Goal: Information Seeking & Learning: Learn about a topic

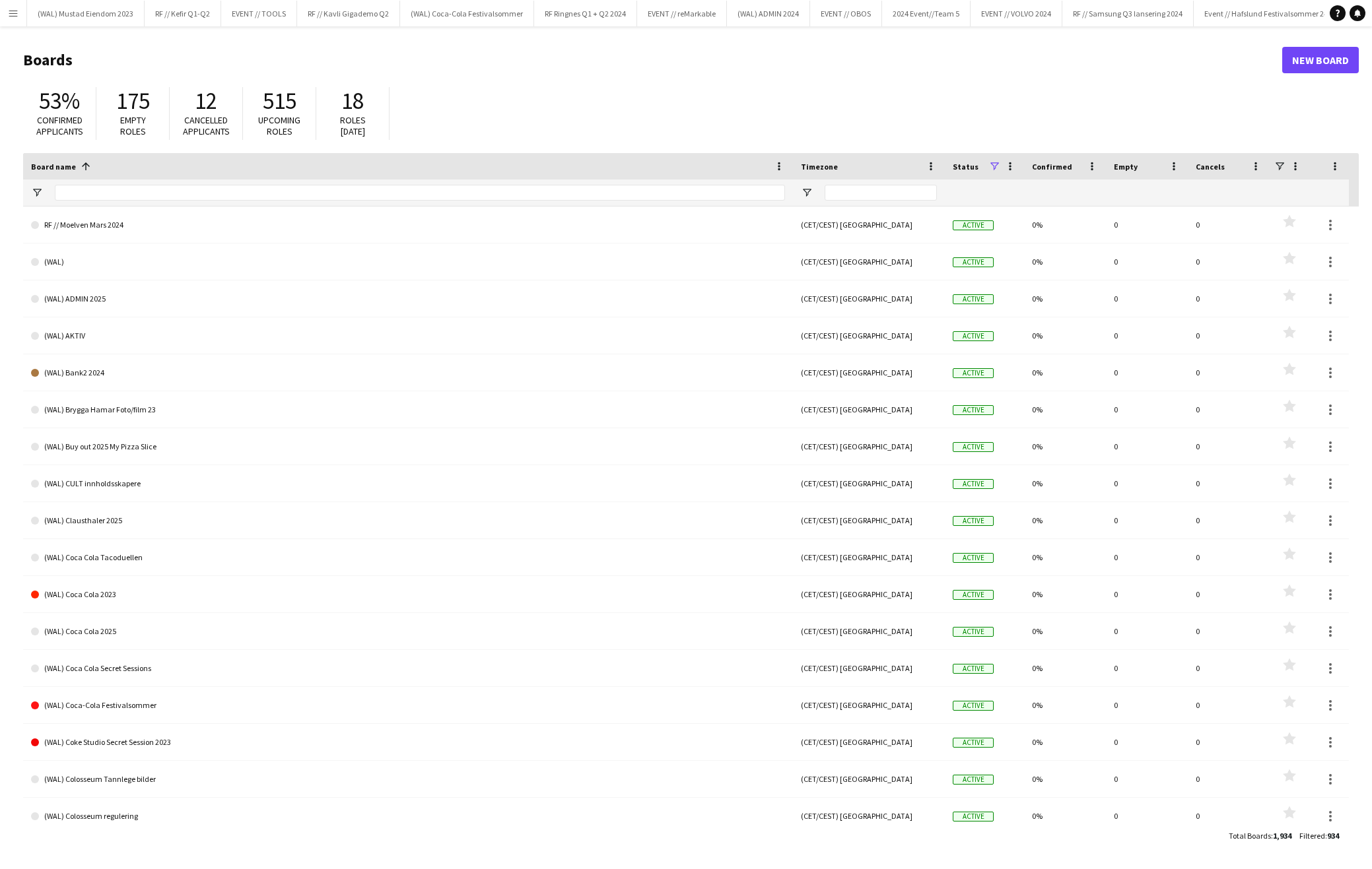
click at [16, 19] on button "Menu" at bounding box center [13, 13] width 26 height 26
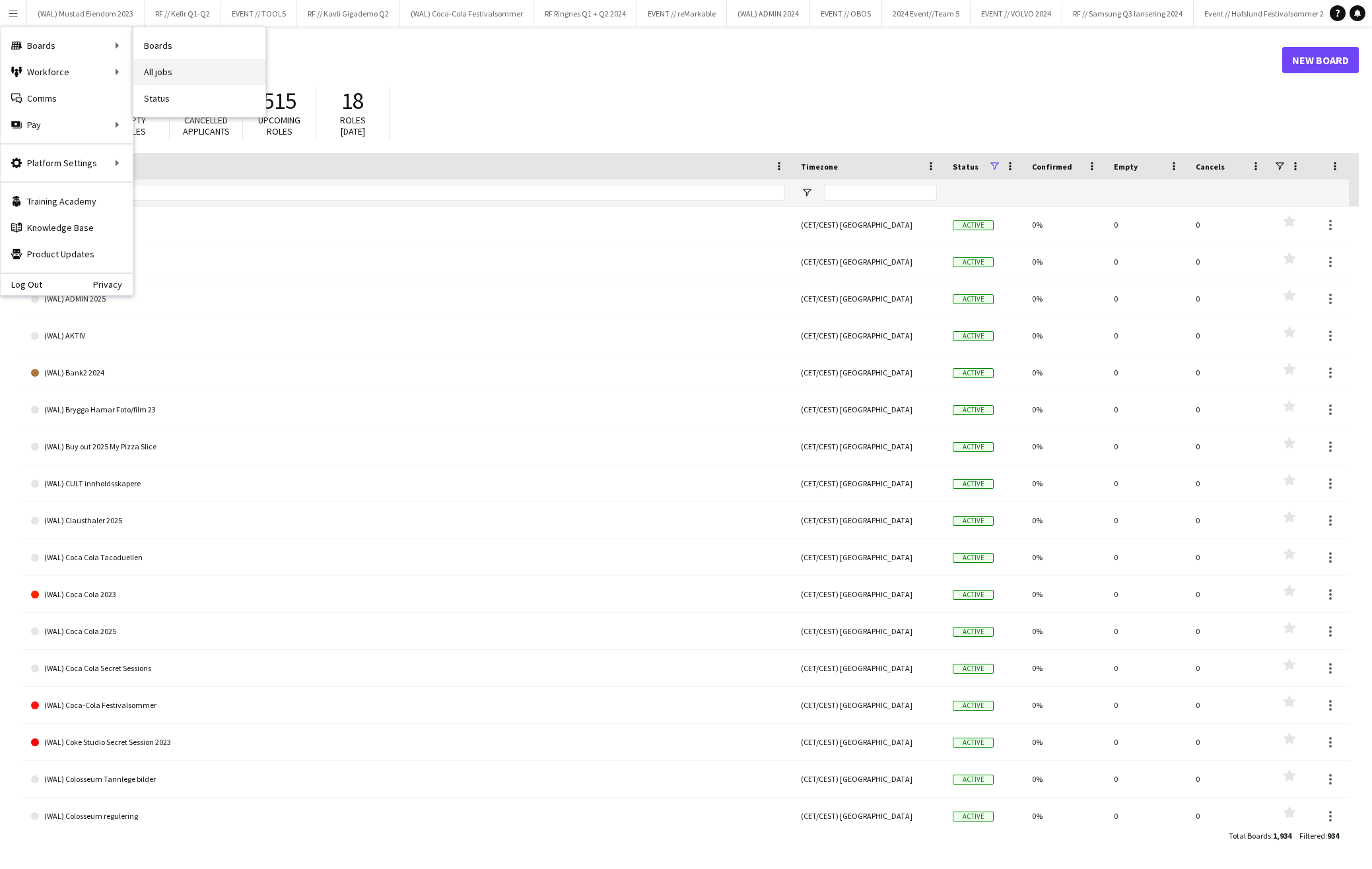
click at [199, 68] on link "All jobs" at bounding box center [200, 71] width 132 height 26
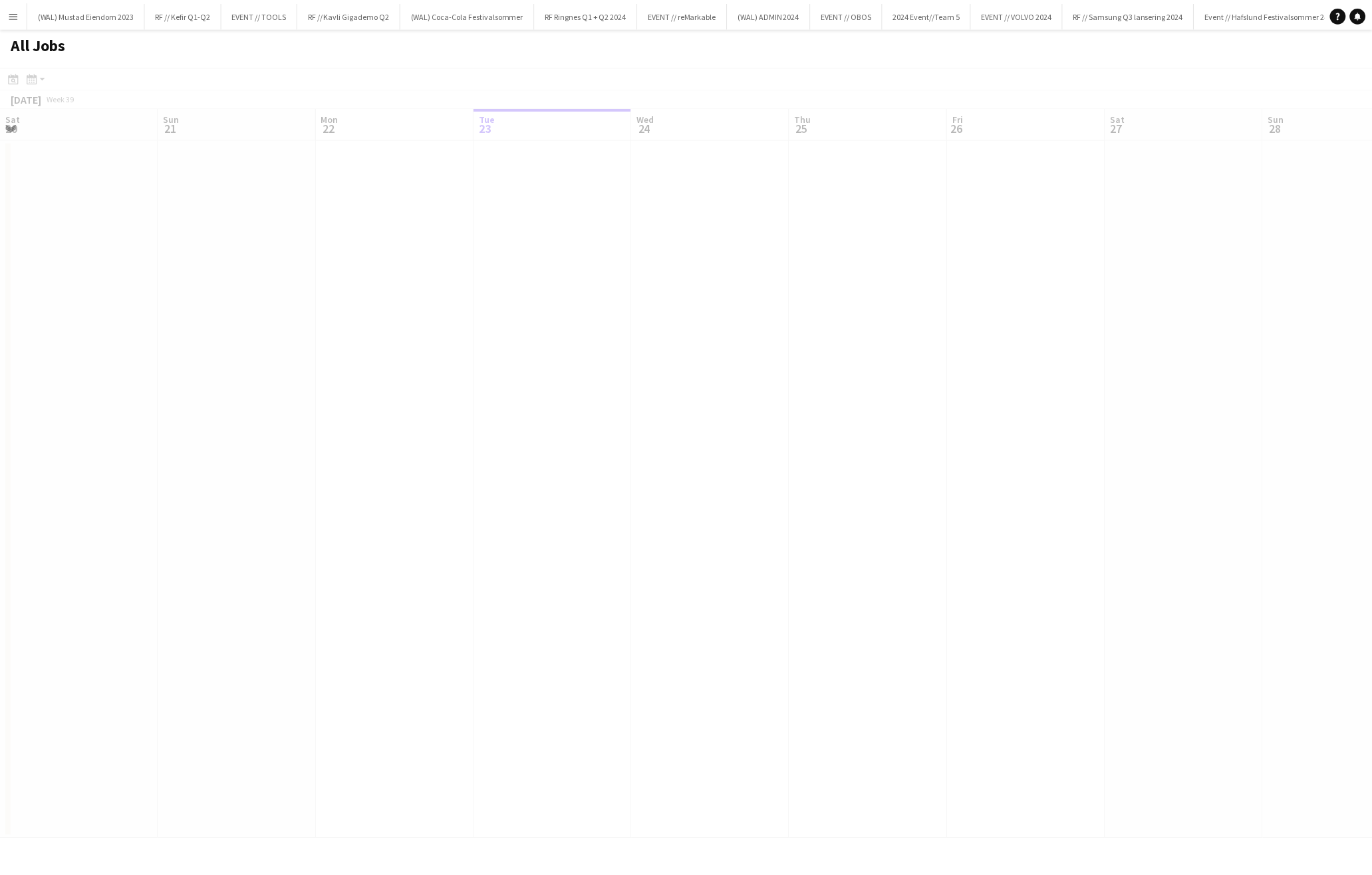
scroll to position [0, 318]
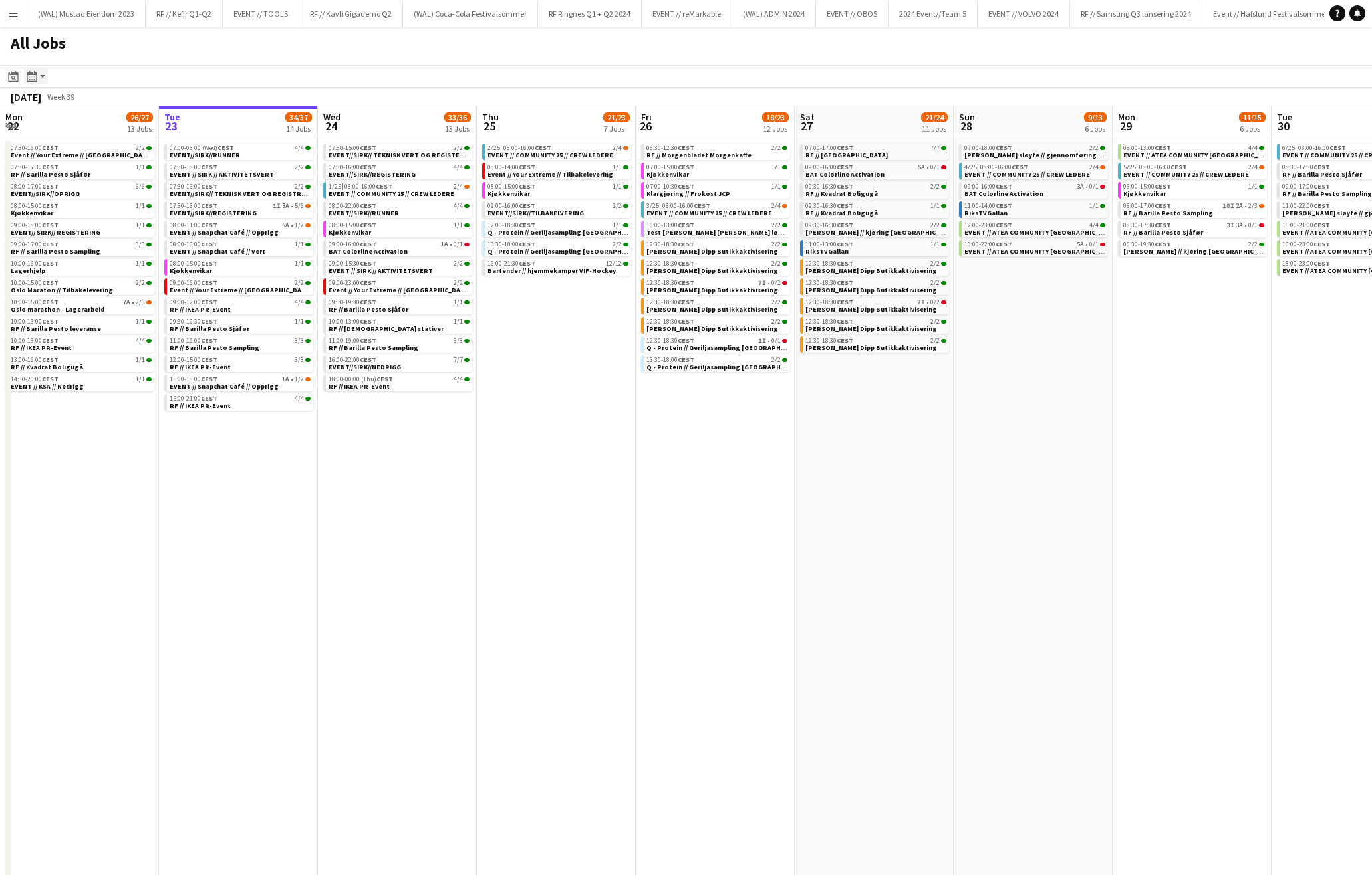
click at [35, 71] on icon "Month view / Day view" at bounding box center [32, 76] width 11 height 11
click at [11, 73] on icon at bounding box center [13, 76] width 10 height 11
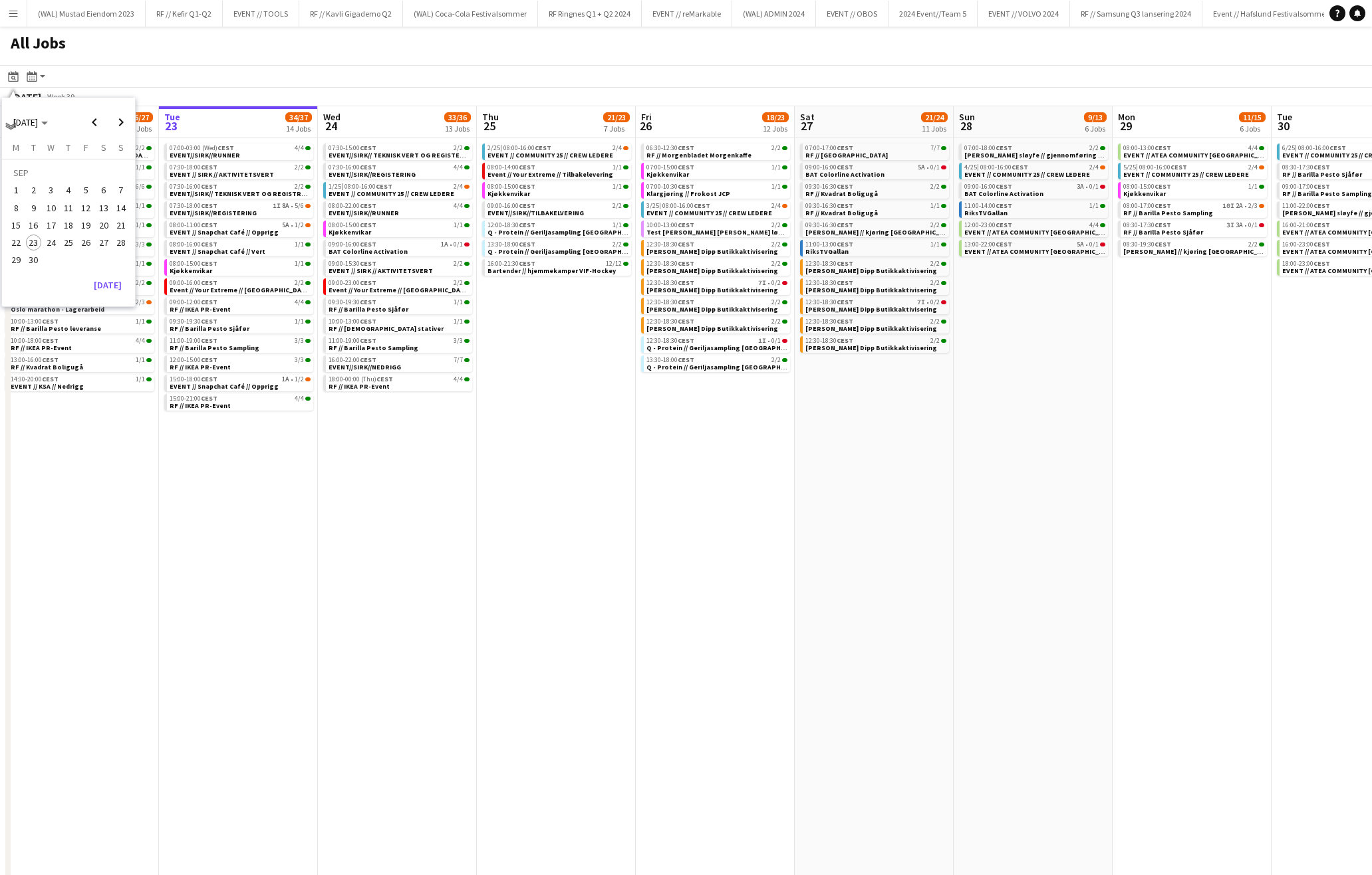
click at [53, 222] on span "17" at bounding box center [51, 225] width 16 height 16
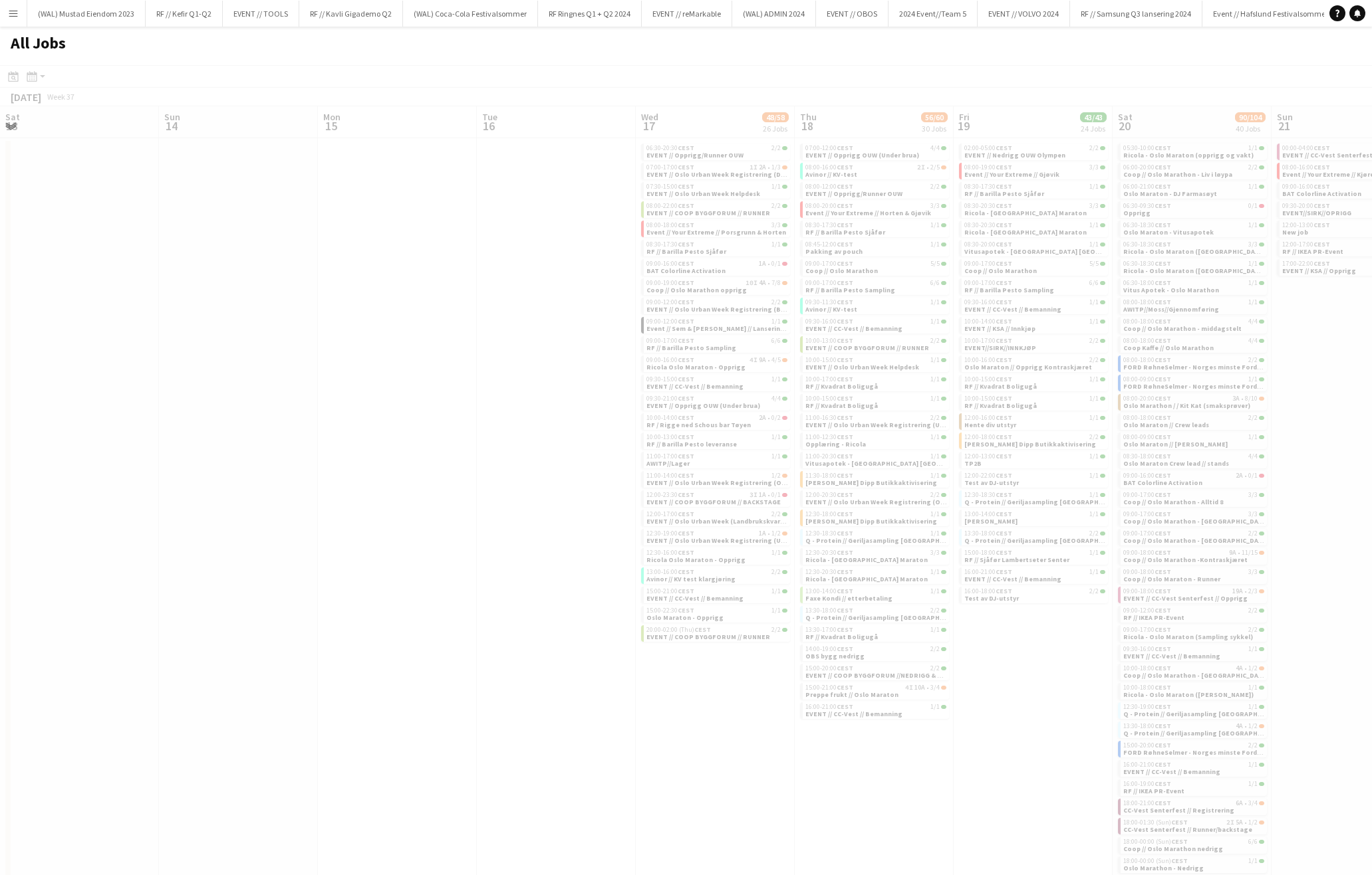
scroll to position [0, 457]
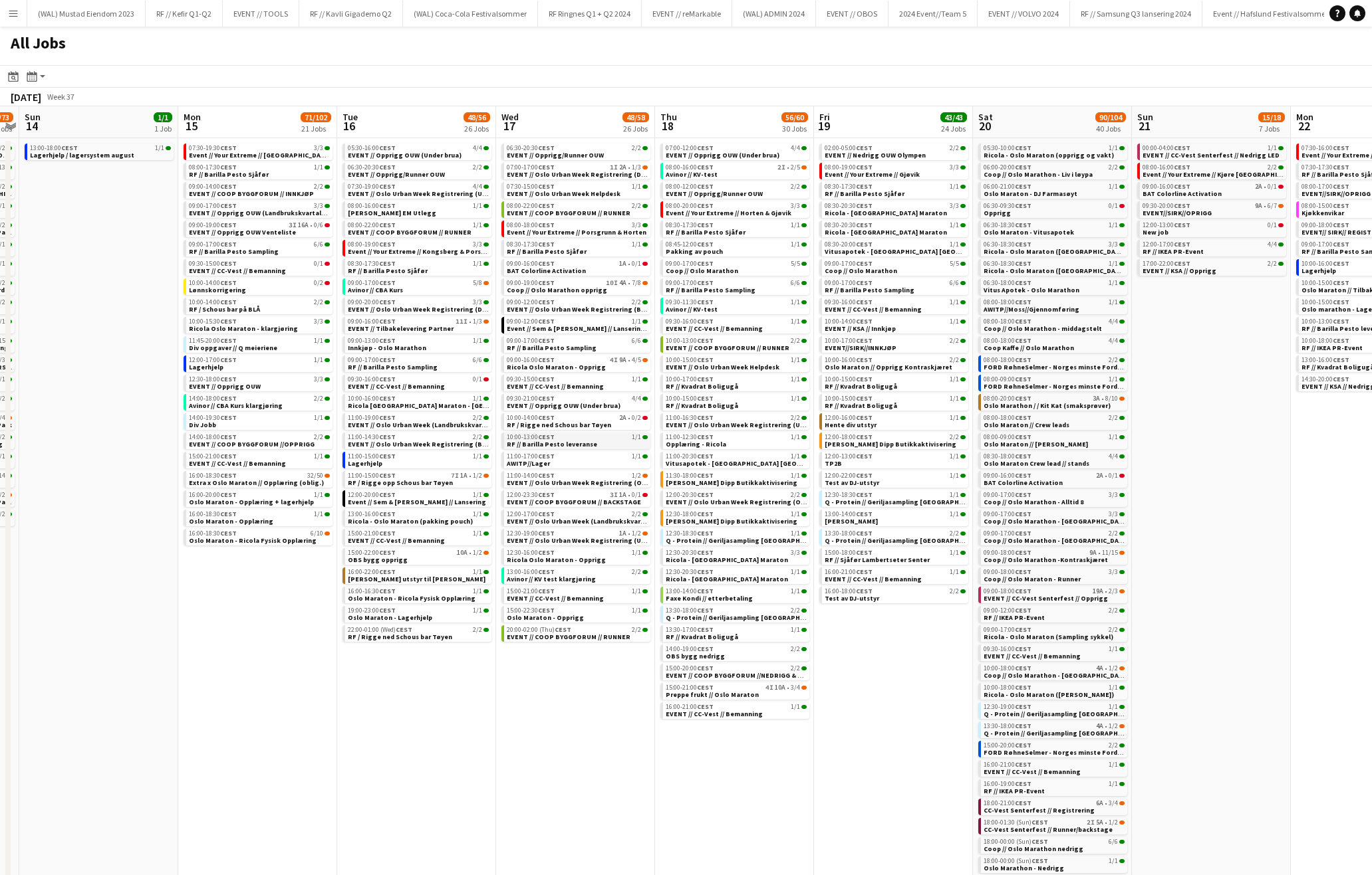
click at [576, 437] on div "10:00-13:00 CEST 1/1" at bounding box center [577, 438] width 141 height 7
click at [581, 344] on span "RF // Barilla Pesto Sampling" at bounding box center [551, 348] width 90 height 9
click at [591, 364] on span "Ricola Oslo Maraton - Opprigg" at bounding box center [556, 367] width 99 height 9
click at [591, 252] on link "08:30-17:30 CEST 1/1 RF // Barilla Pesto Sjåfør" at bounding box center [578, 247] width 141 height 16
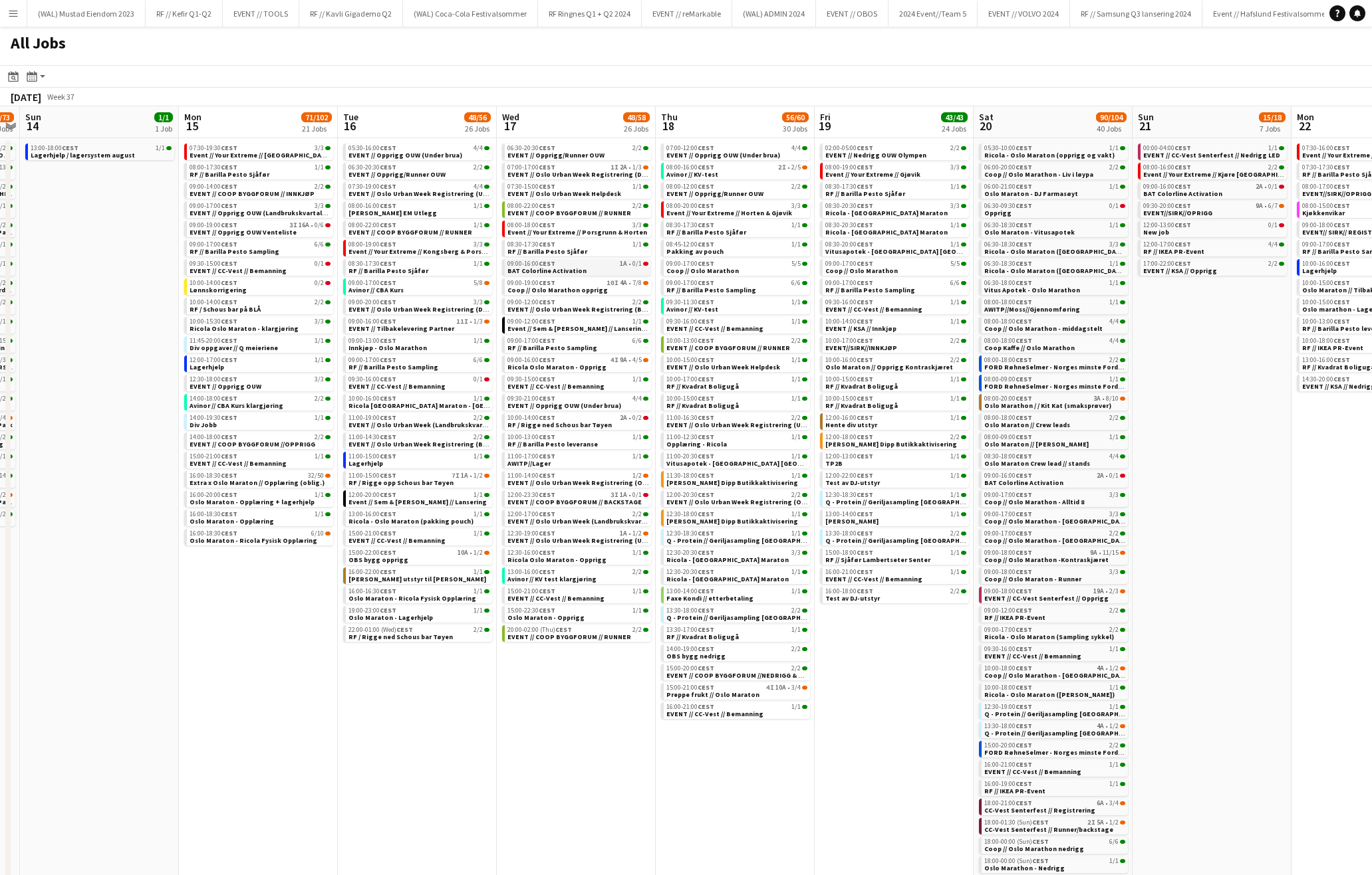
click at [588, 267] on link "09:00-16:00 CEST 1A • 0/1 BAT Colorline Activation" at bounding box center [578, 266] width 141 height 16
click at [585, 423] on span "RF / Rigge ned Schous bar Tøyen" at bounding box center [560, 425] width 104 height 9
click at [907, 227] on div "08:30-20:30 CEST 1/1" at bounding box center [896, 225] width 141 height 7
click at [875, 400] on div "10:00-15:00 CEST 1/1" at bounding box center [896, 399] width 141 height 7
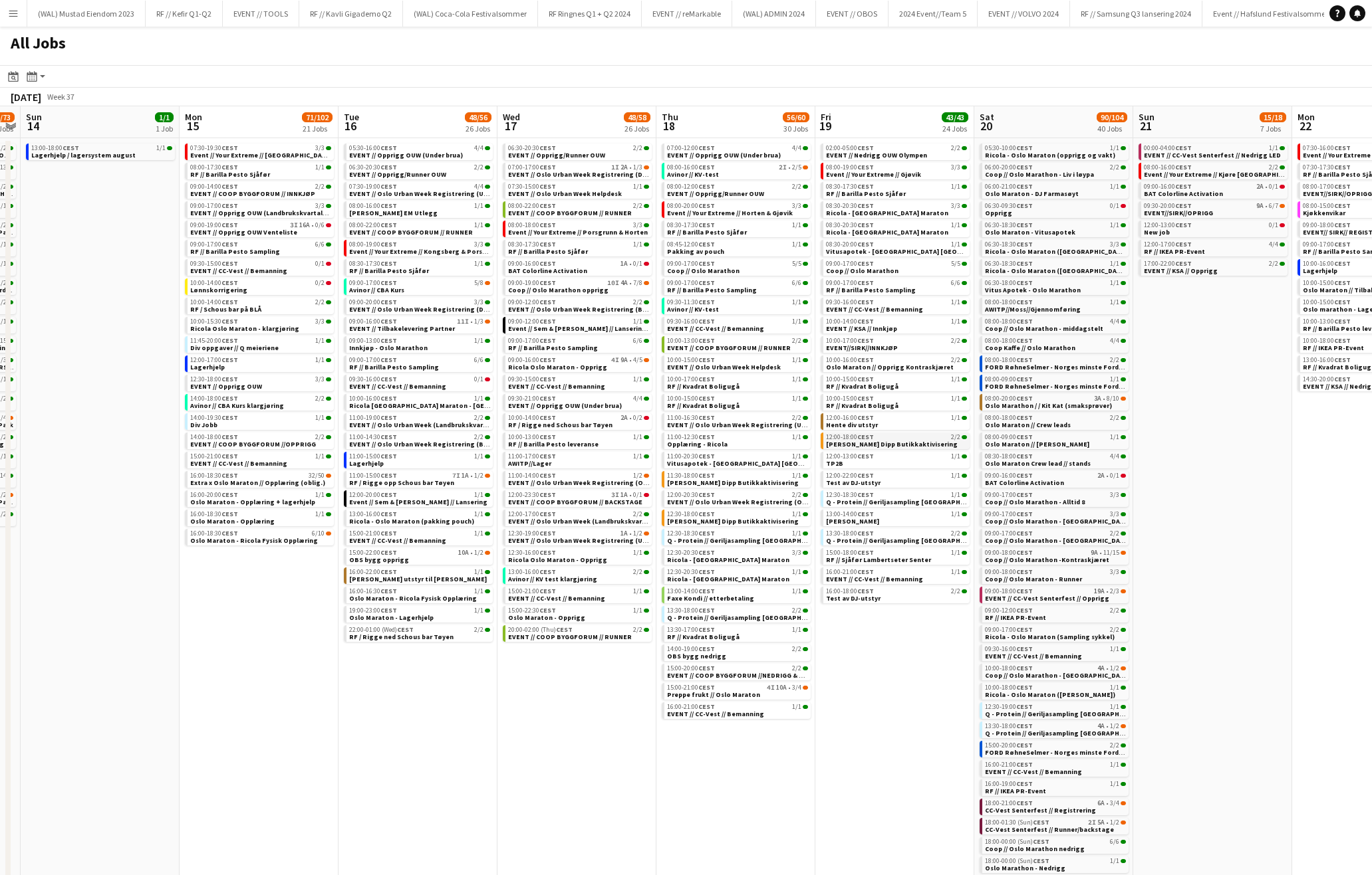
click at [897, 447] on span "Kavli Cheddar Dipp Butikkaktivisering" at bounding box center [892, 444] width 132 height 9
click at [880, 498] on span "Q - Protein // Geriljasampling Oslo" at bounding box center [907, 502] width 162 height 9
click at [882, 540] on span "Q - Protein // Geriljasampling Oslo" at bounding box center [908, 540] width 162 height 9
click at [907, 560] on span "RF // Sjåfør Lambertseter Senter" at bounding box center [879, 560] width 105 height 9
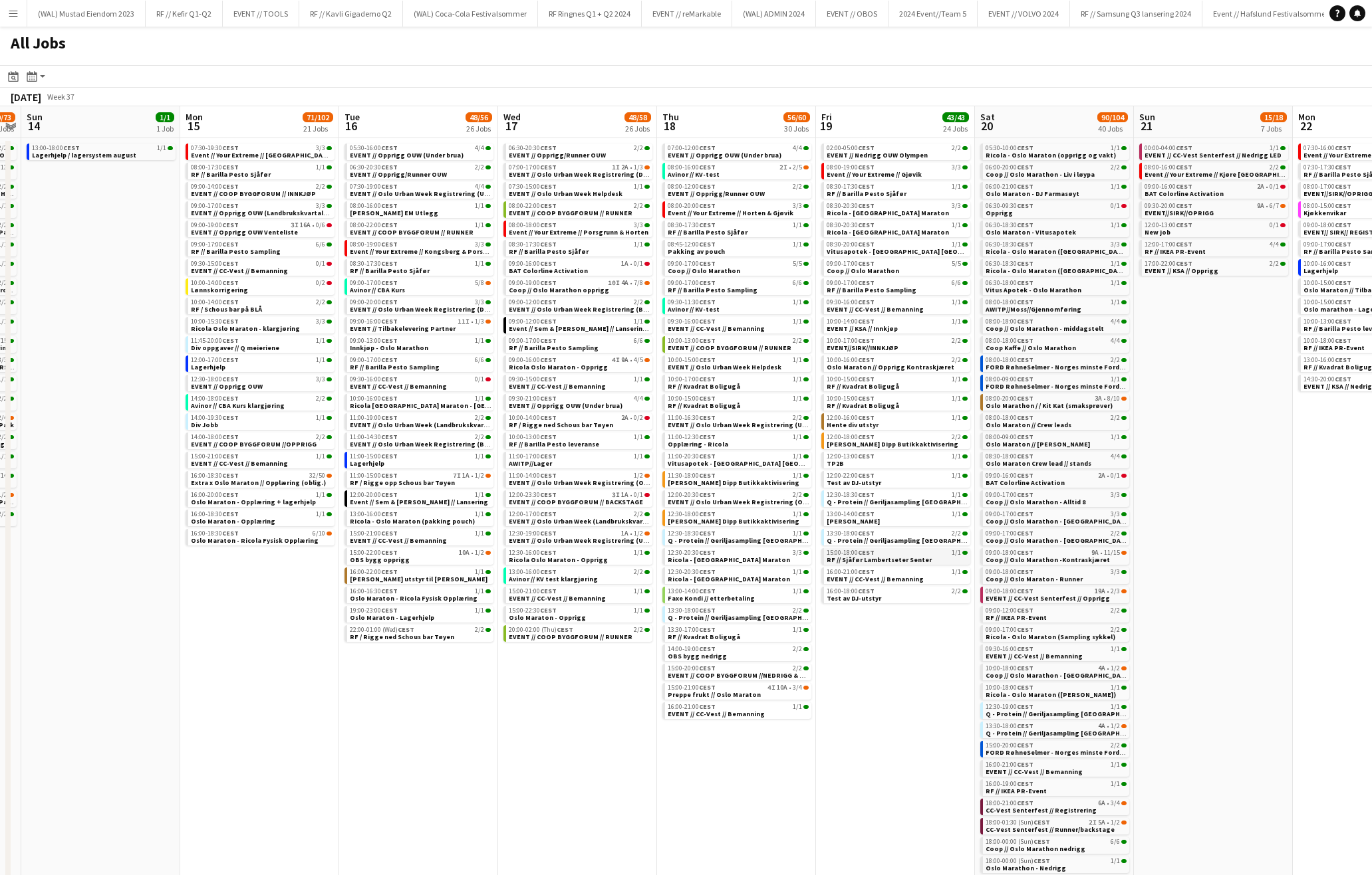
scroll to position [0, 454]
click at [909, 283] on div "09:00-17:00 CEST 6/6" at bounding box center [898, 283] width 141 height 7
click at [745, 389] on link "10:00-17:00 CEST 1/1 RF // Kvadrat Boligugå" at bounding box center [739, 382] width 141 height 16
click at [758, 402] on link "10:00-15:00 CEST 1/1 RF // Kvadrat Boligugå" at bounding box center [739, 402] width 141 height 16
click at [762, 537] on span "Q - Protein // Geriljasampling Oslo" at bounding box center [750, 540] width 162 height 9
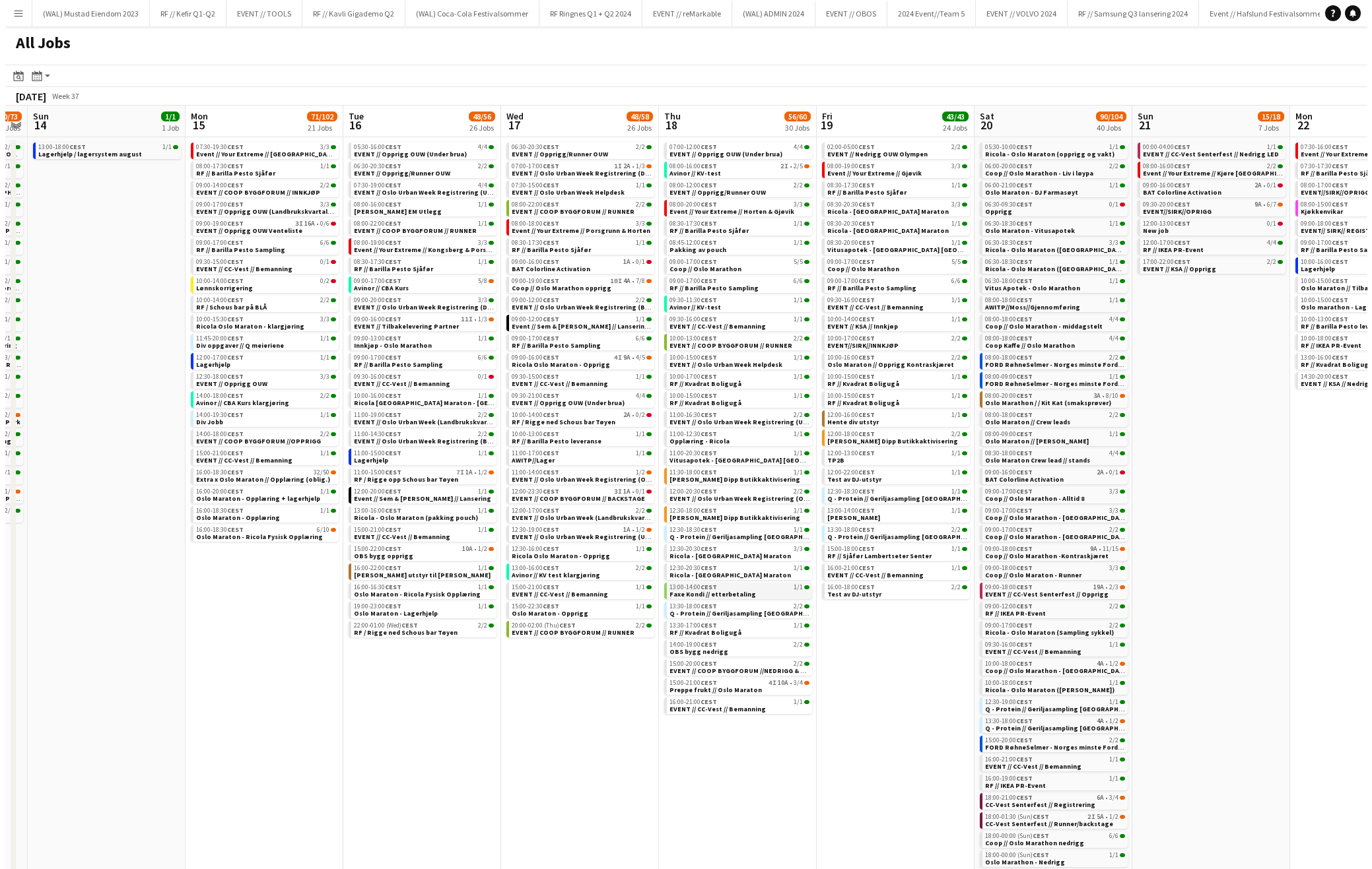
scroll to position [0, 452]
click at [746, 591] on link "13:00-14:00 CEST 1/1 Faxe Kondi // etterbetaling" at bounding box center [733, 590] width 140 height 15
click at [907, 281] on div "09:00-17:00 CEST 6/6" at bounding box center [891, 281] width 140 height 7
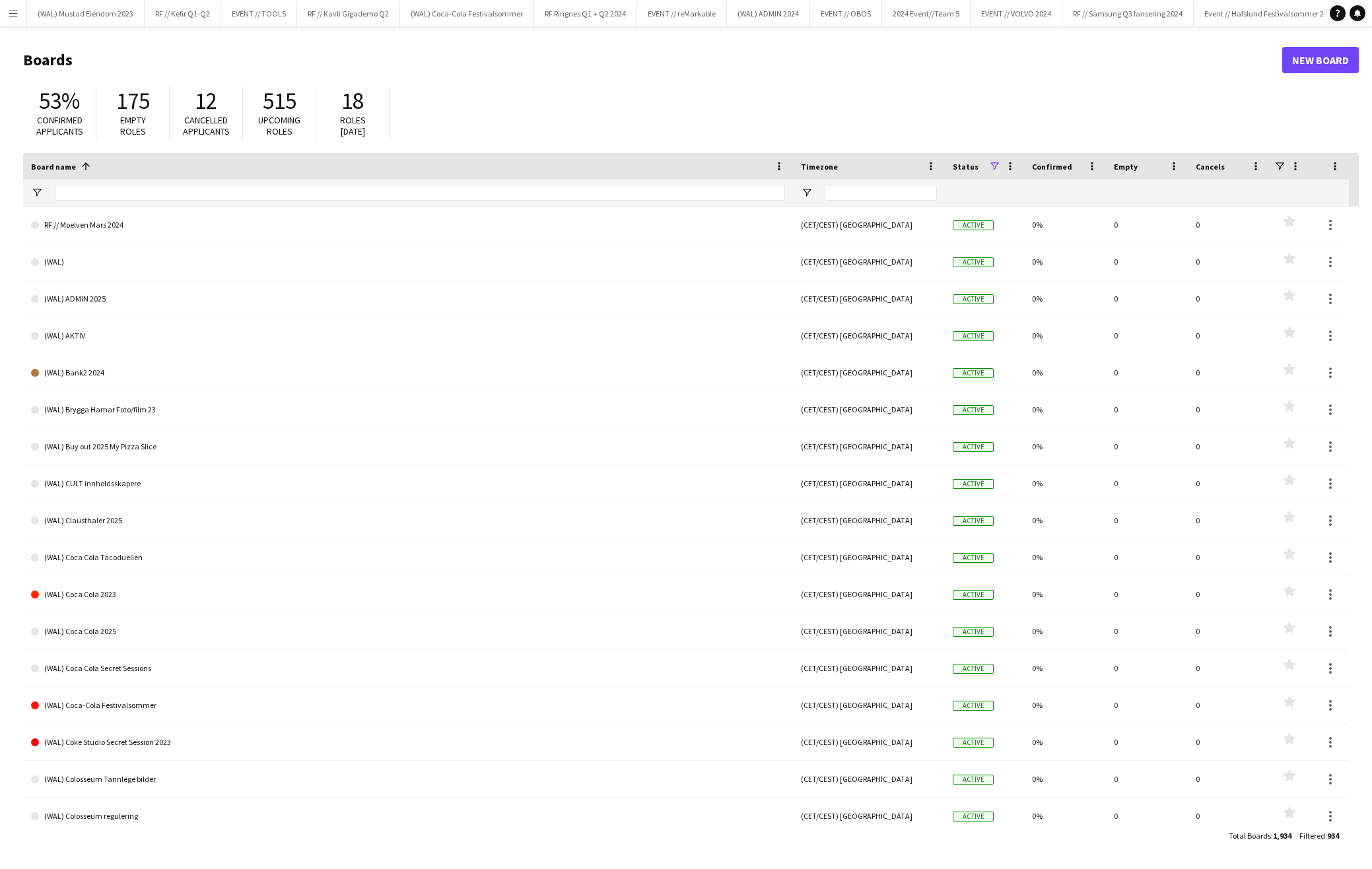
click at [19, 14] on button "Menu" at bounding box center [13, 13] width 26 height 26
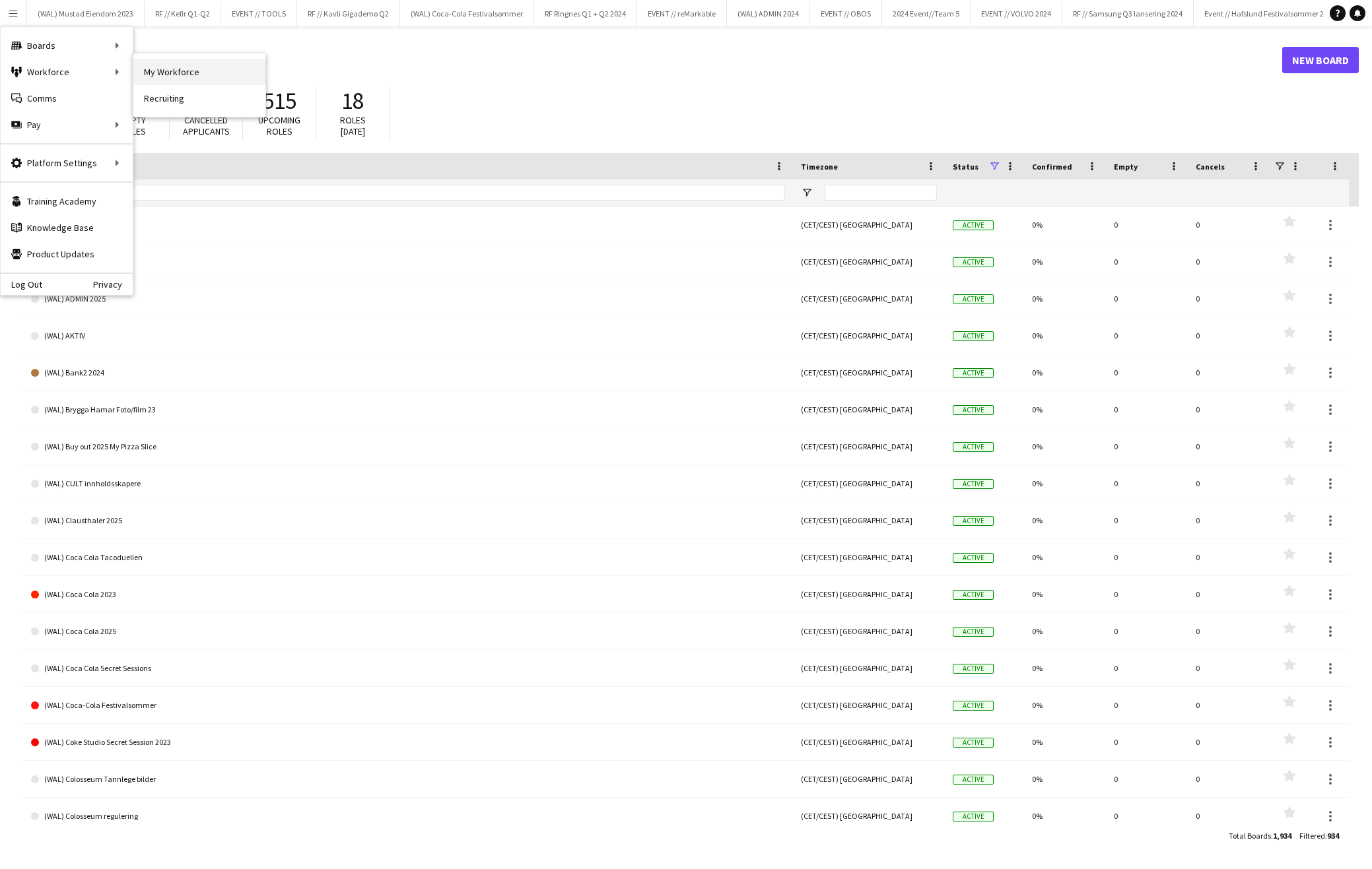
click at [185, 68] on link "My Workforce" at bounding box center [200, 71] width 132 height 26
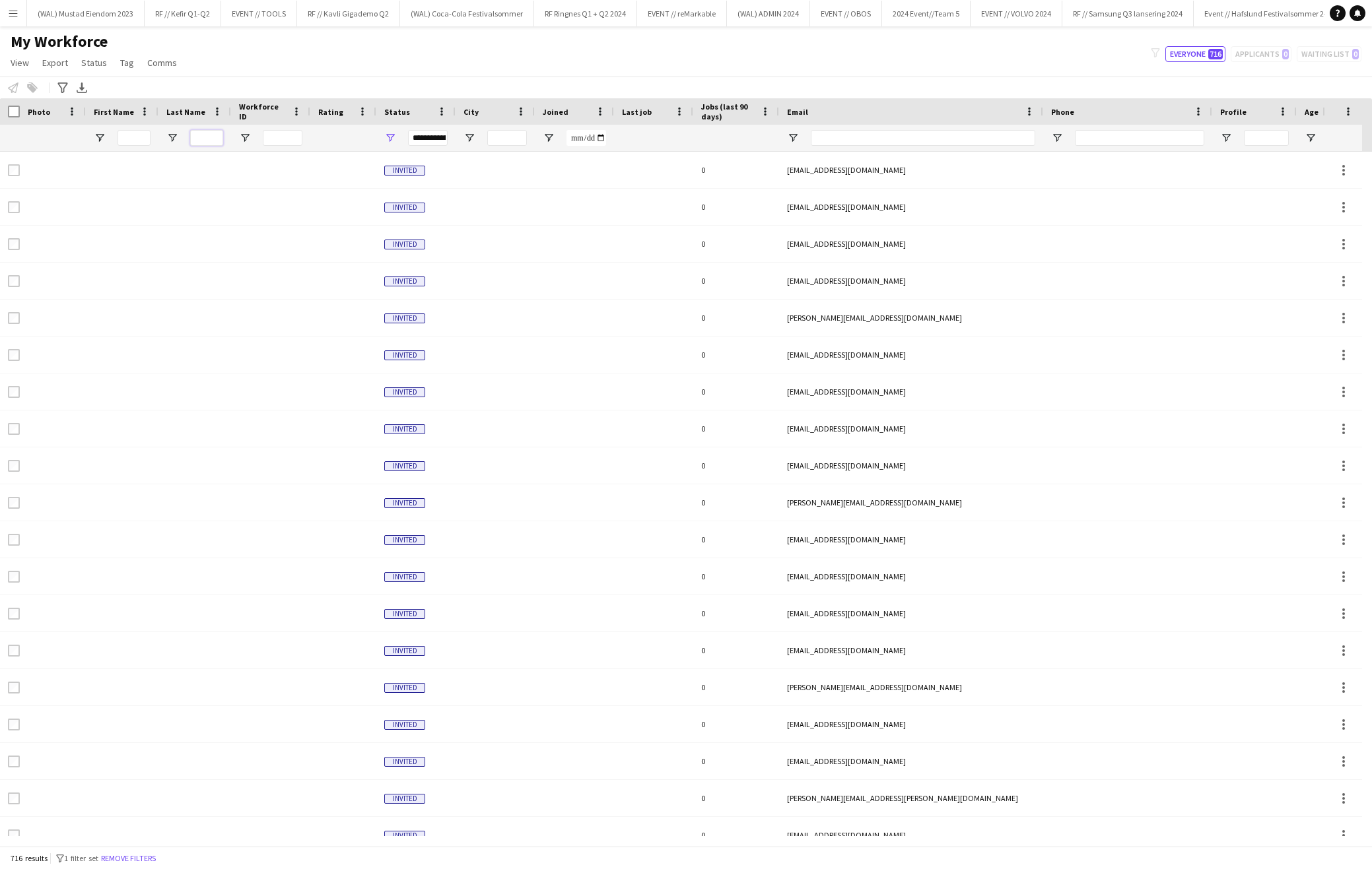
click at [202, 142] on input "Last Name Filter Input" at bounding box center [206, 138] width 33 height 16
type input "*"
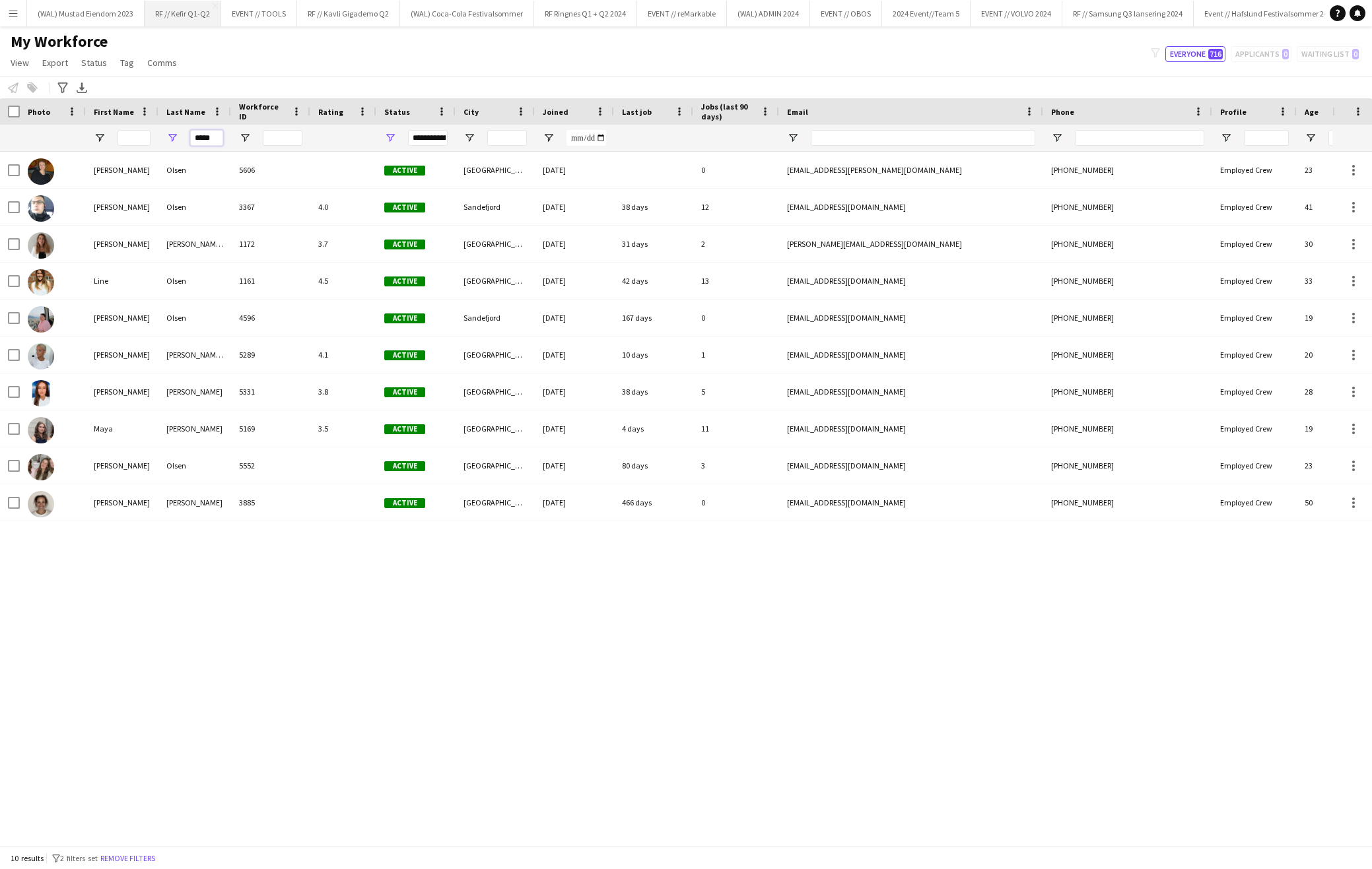
type input "*****"
click at [206, 138] on input "*****" at bounding box center [206, 138] width 33 height 16
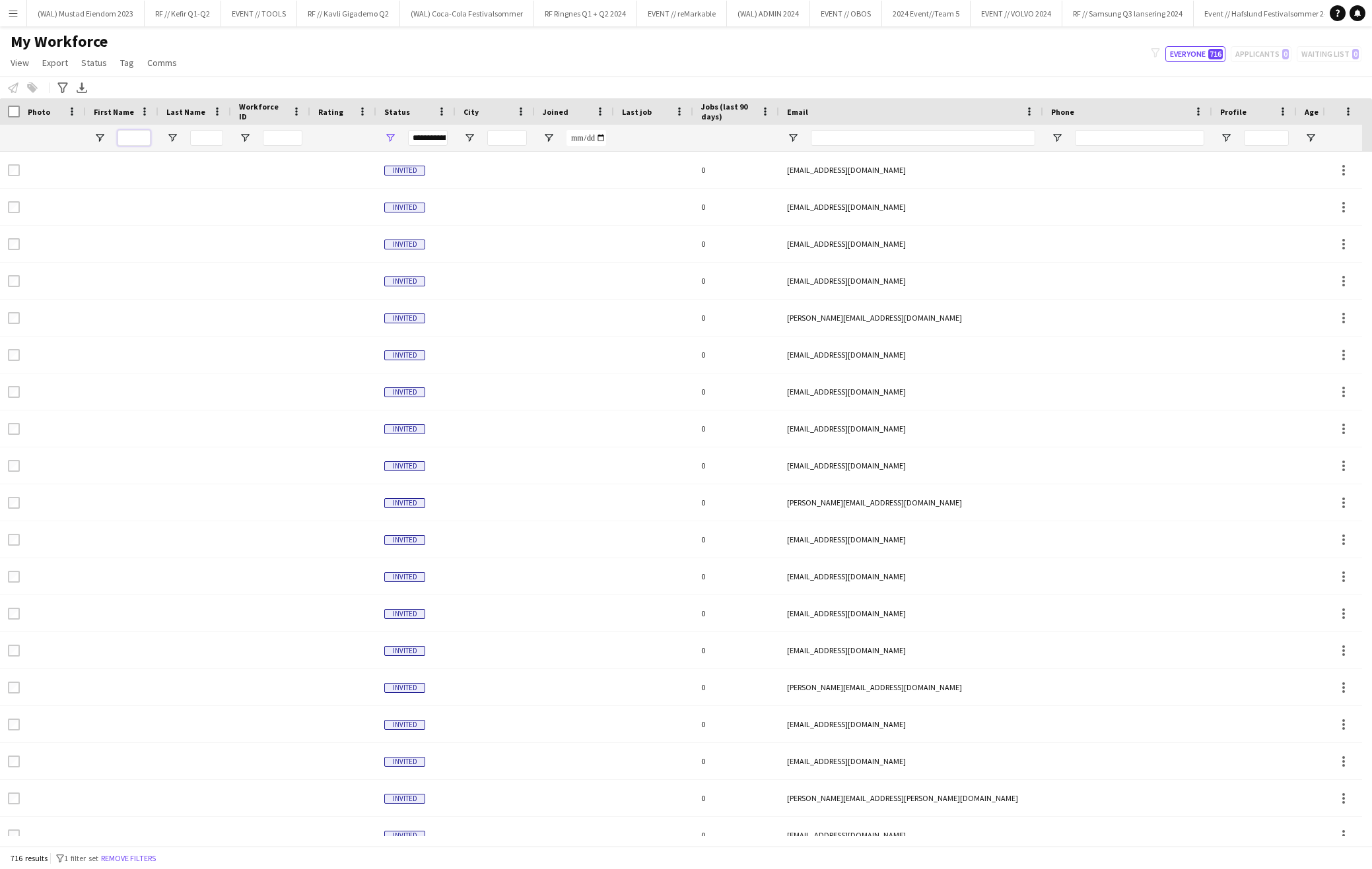
click at [137, 141] on input "First Name Filter Input" at bounding box center [134, 138] width 33 height 16
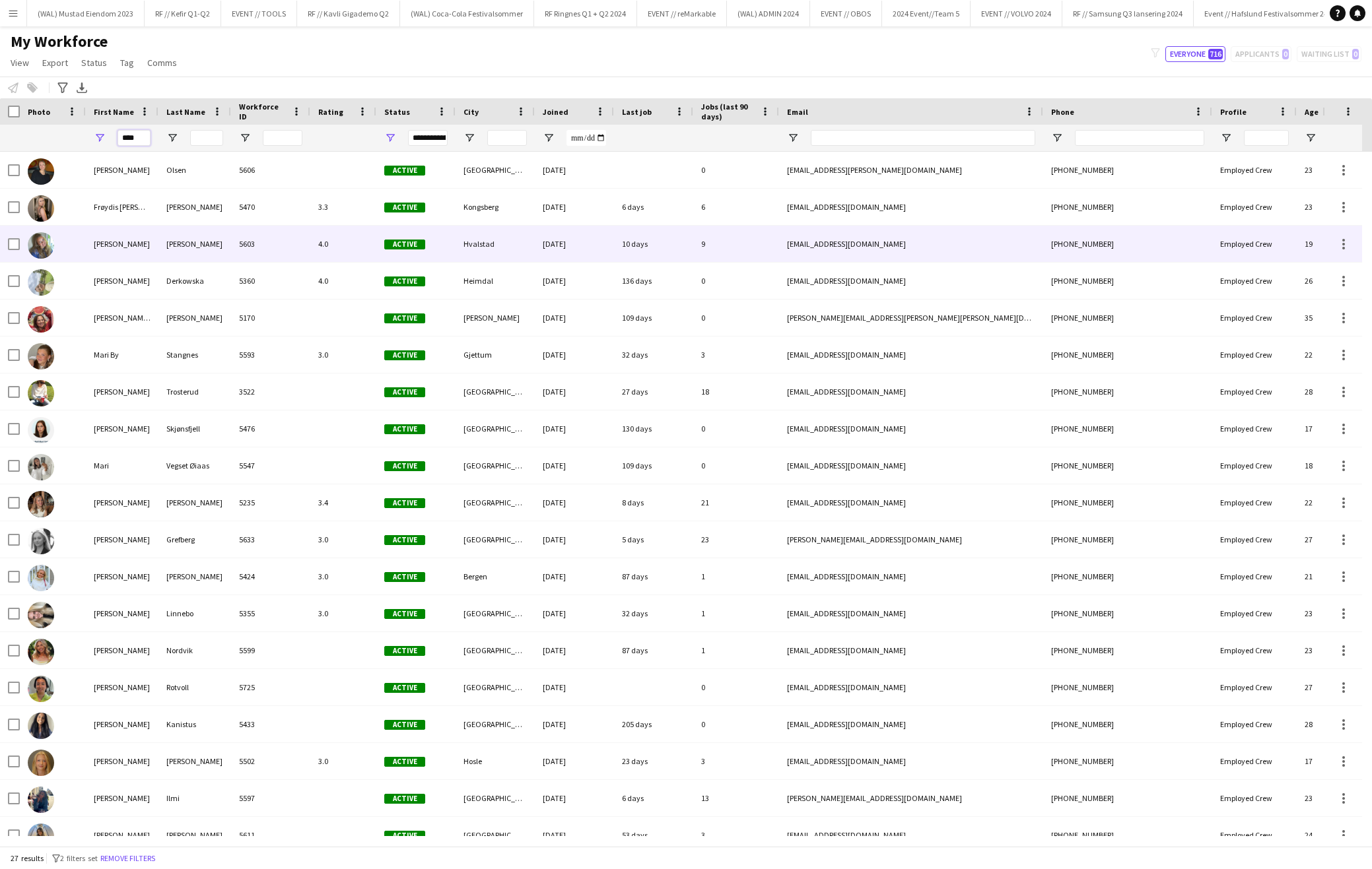
type input "****"
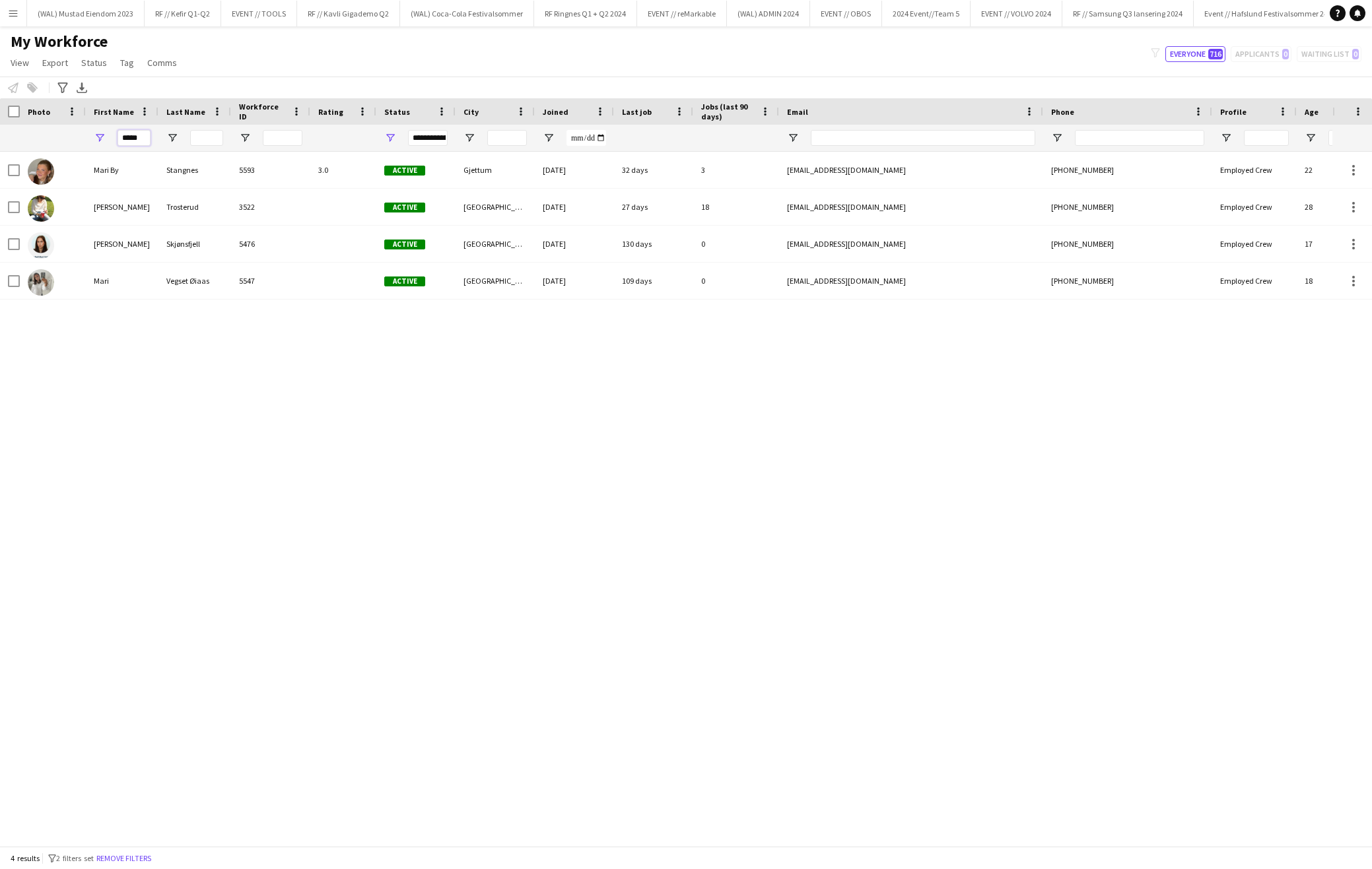
click at [141, 135] on input "****" at bounding box center [134, 138] width 33 height 16
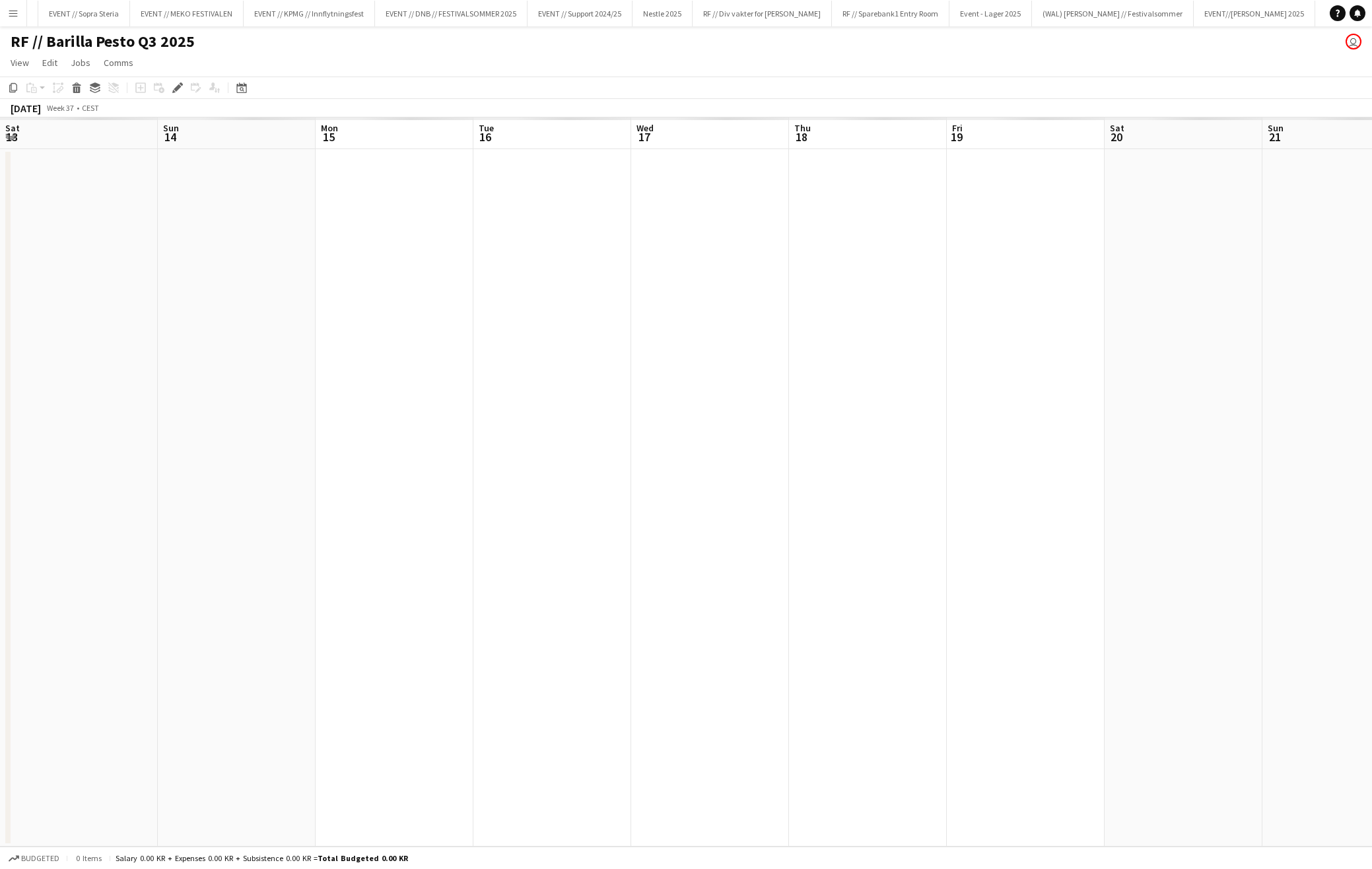
scroll to position [0, 454]
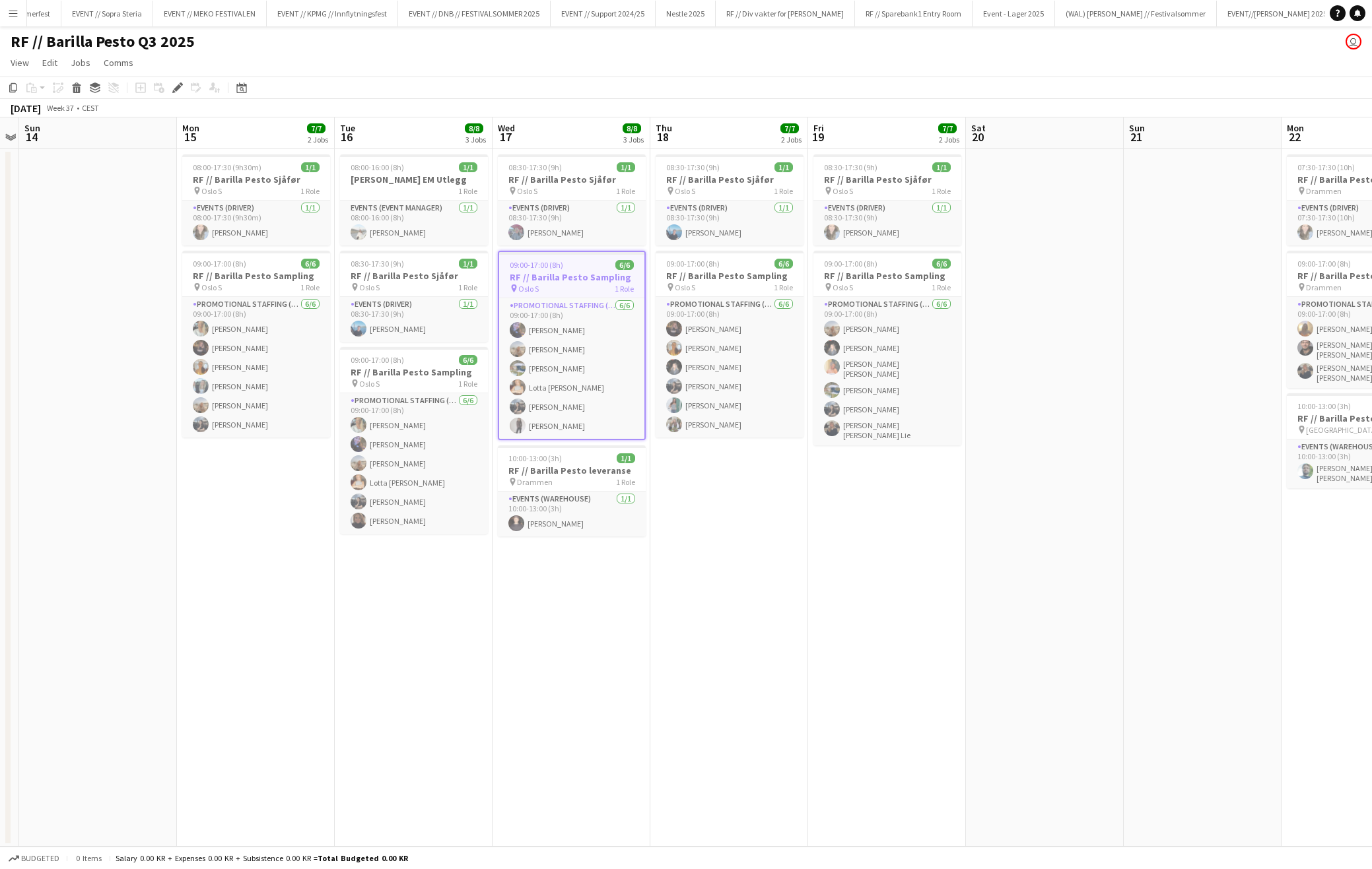
scroll to position [0, 7619]
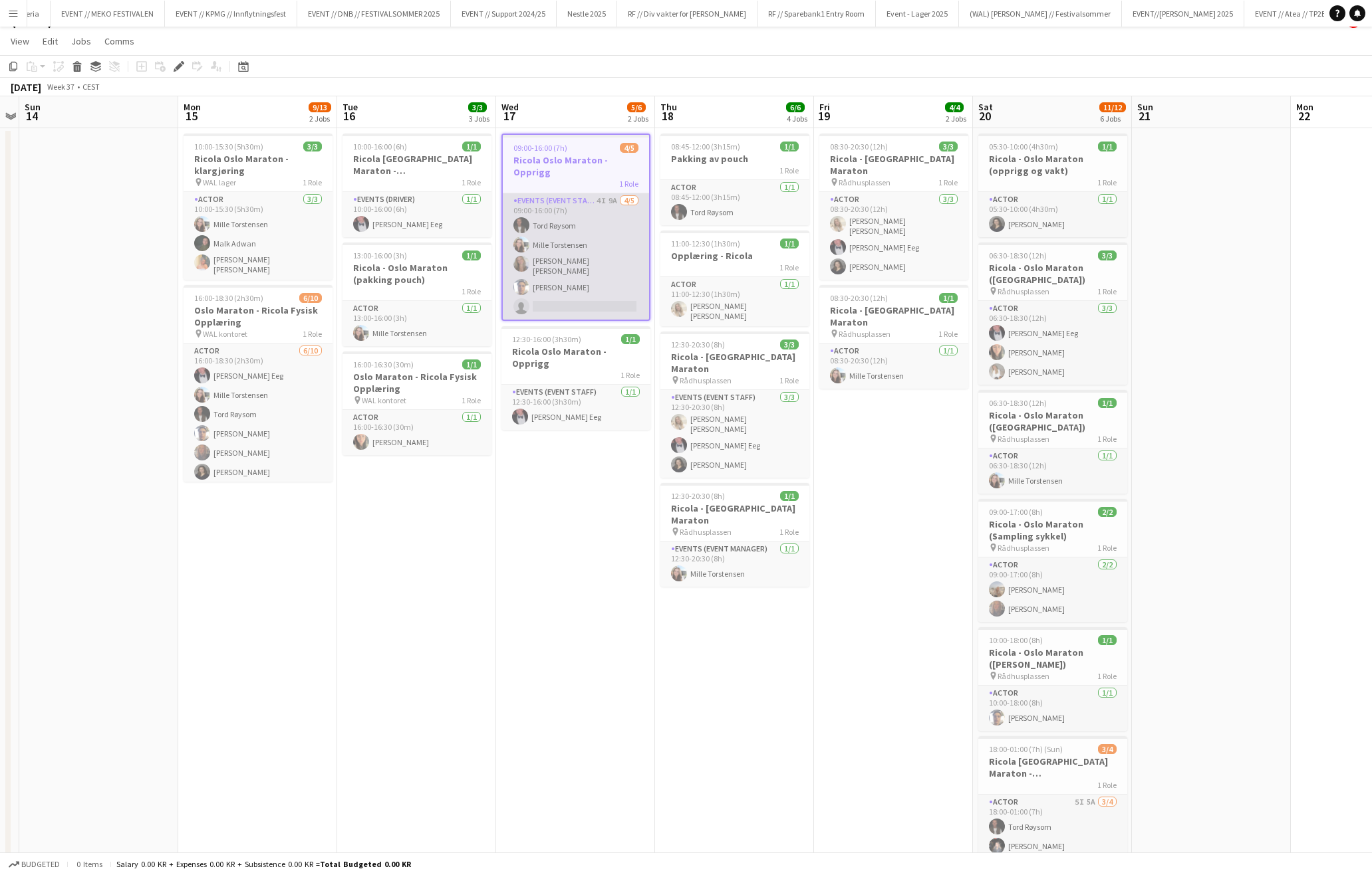
scroll to position [20, 0]
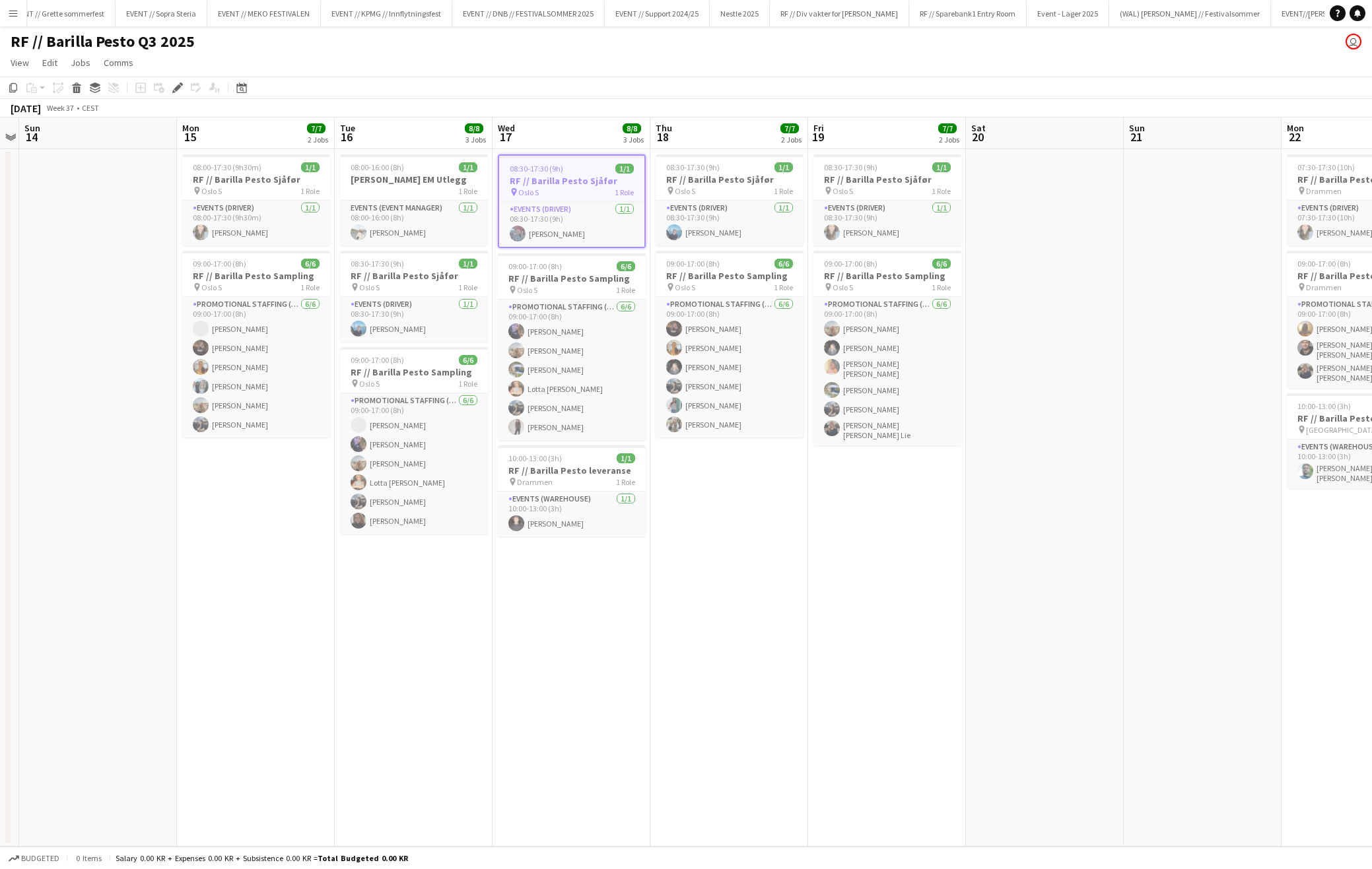
scroll to position [0, 7619]
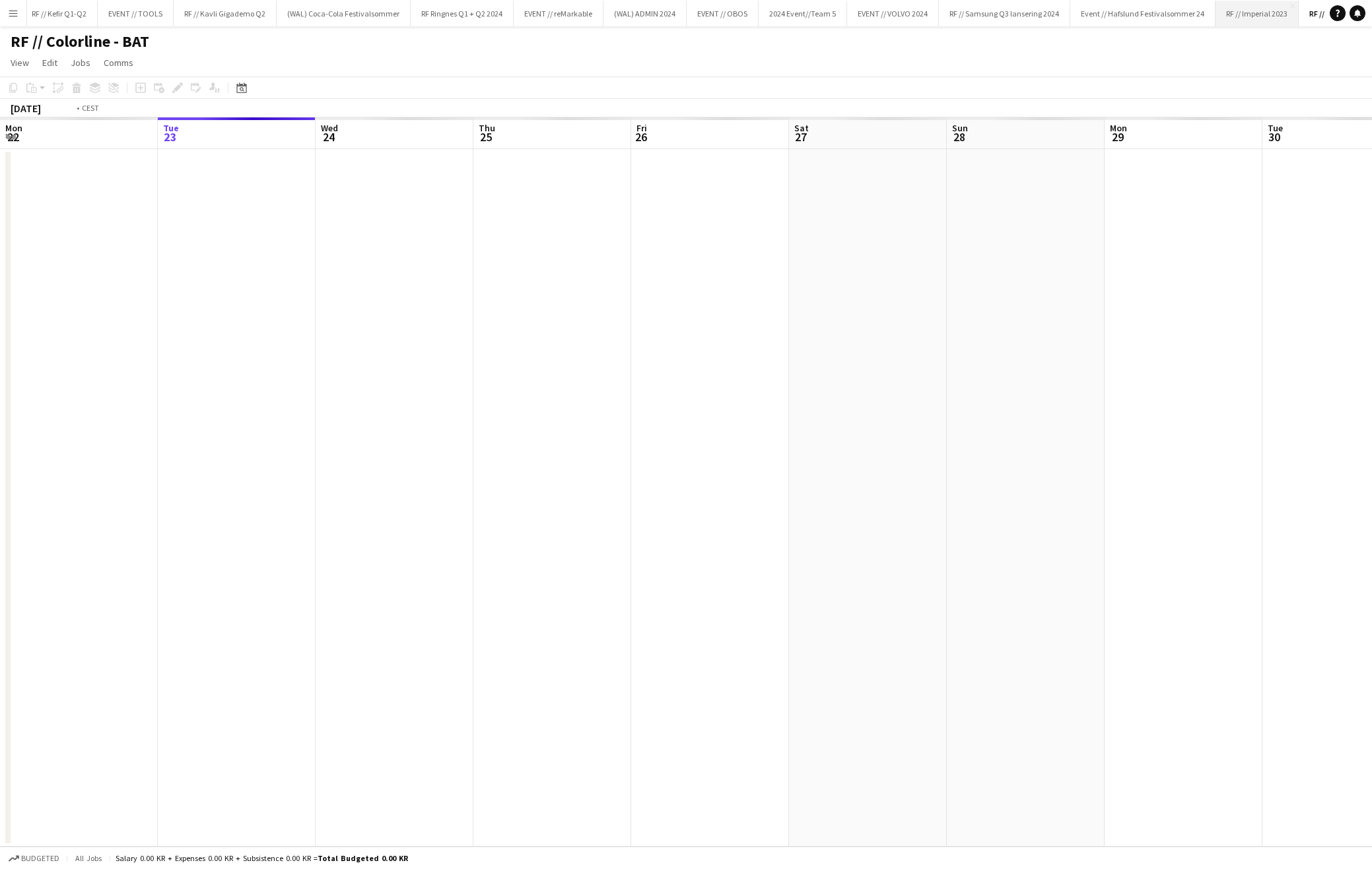
scroll to position [0, 454]
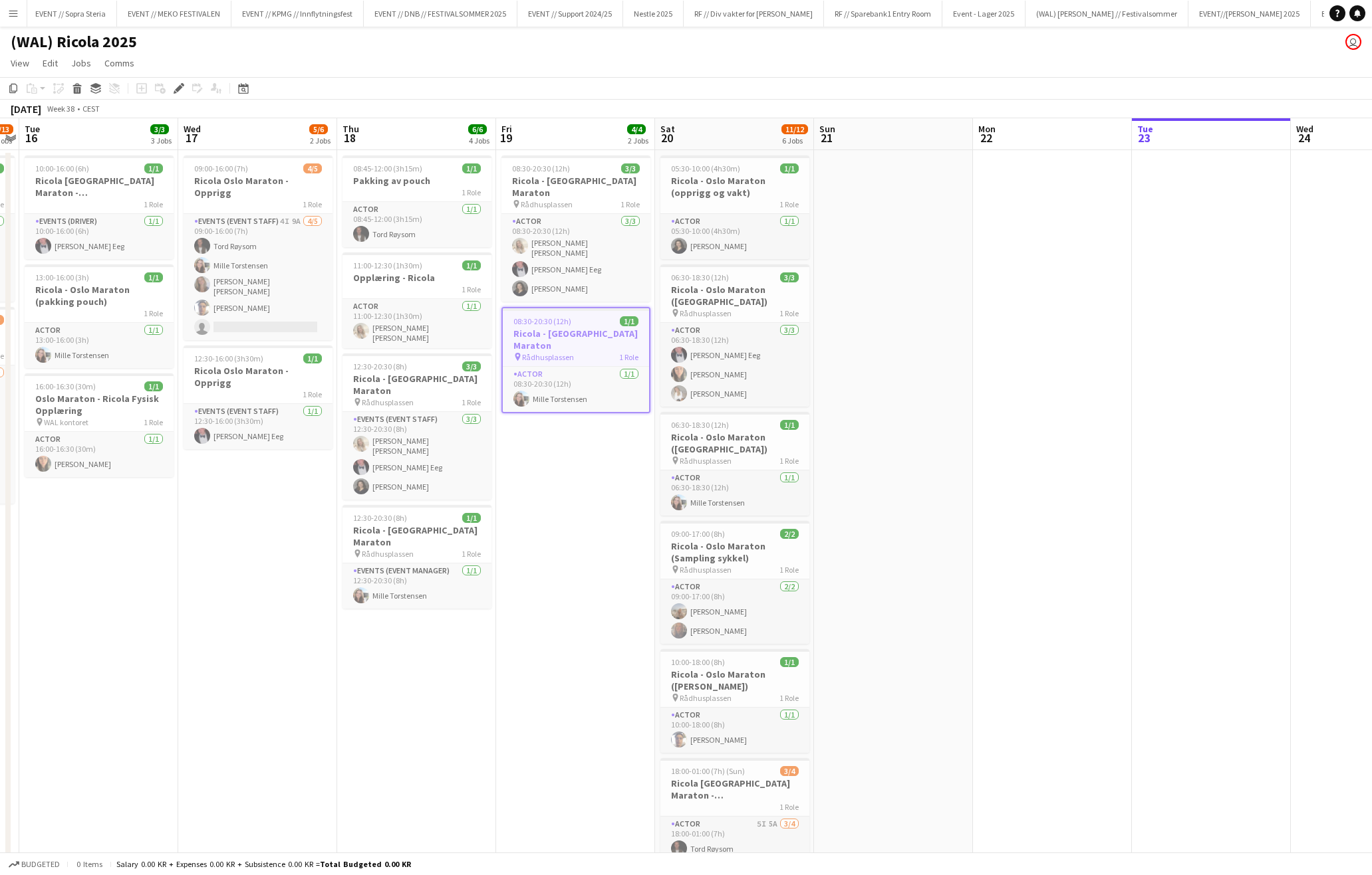
scroll to position [0, 7752]
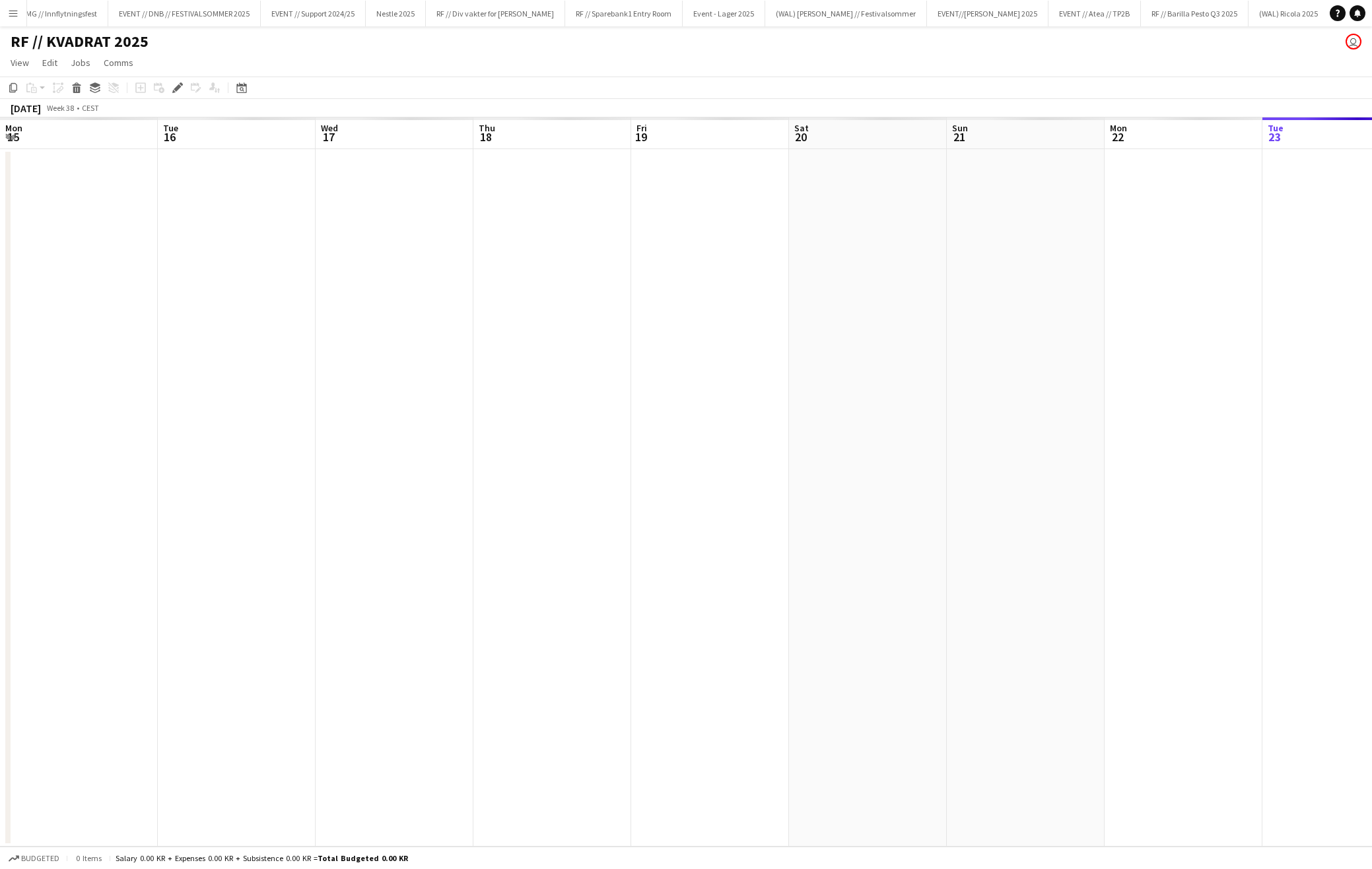
scroll to position [0, 454]
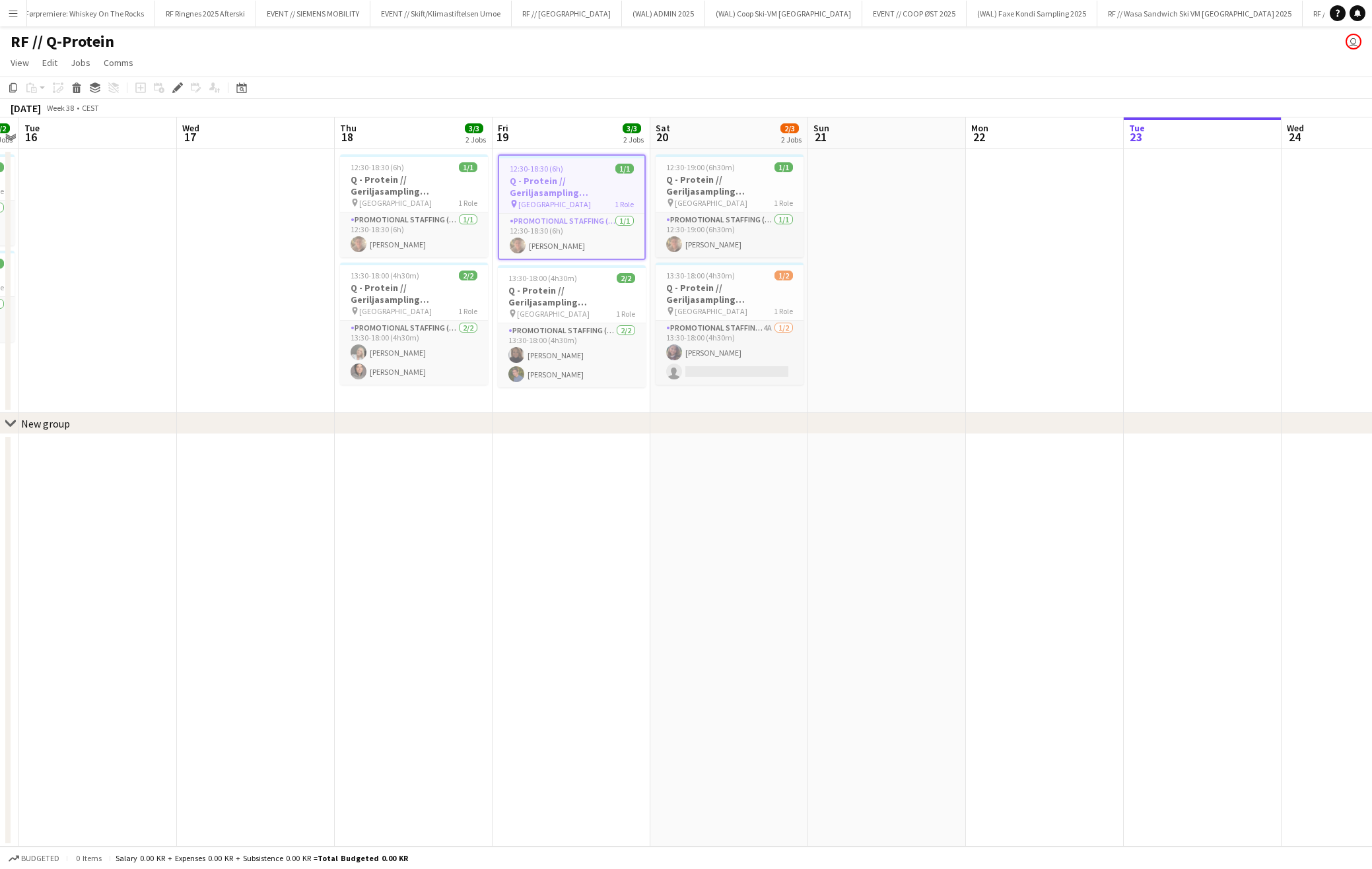
scroll to position [0, 3046]
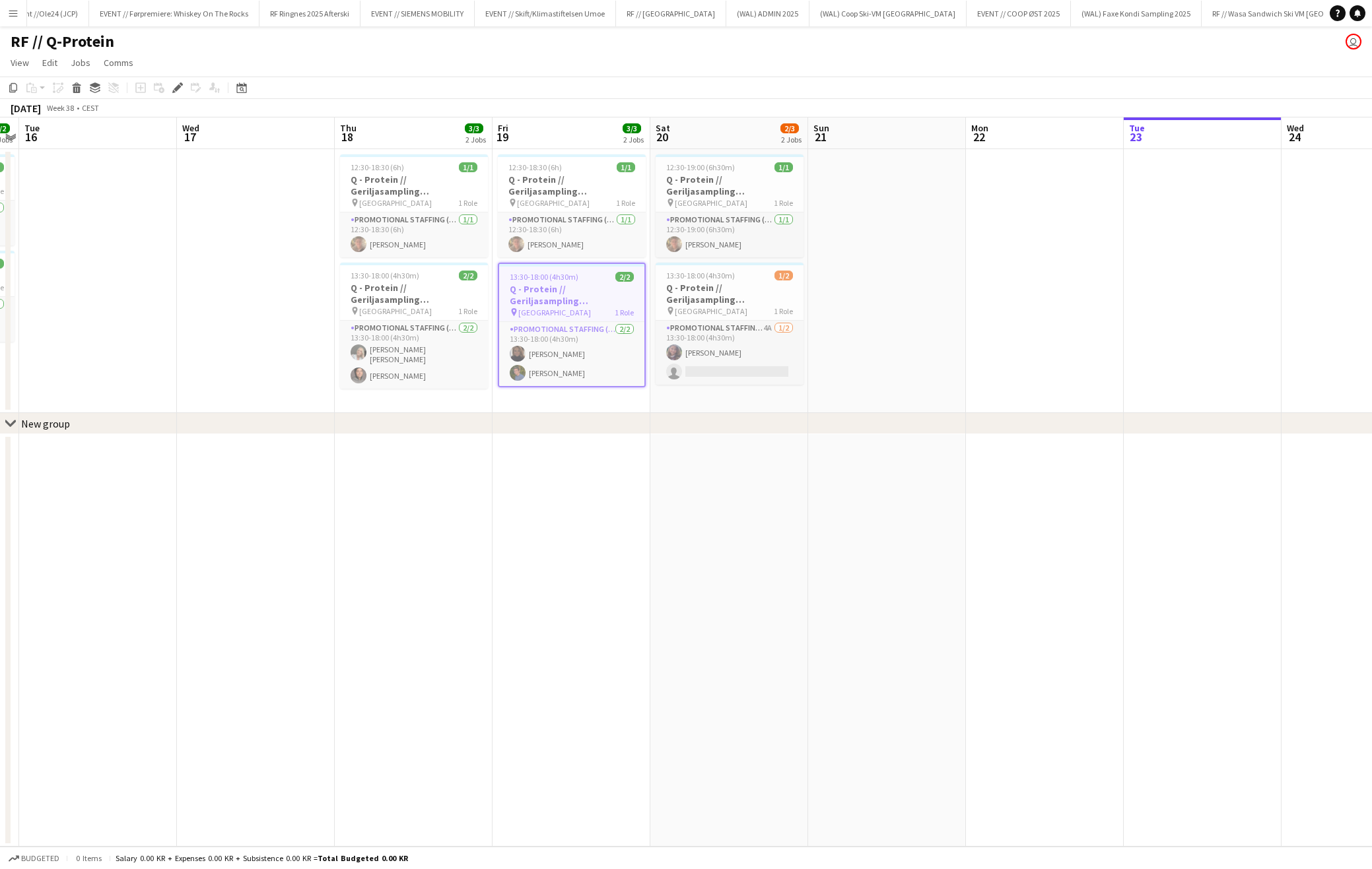
scroll to position [0, 3039]
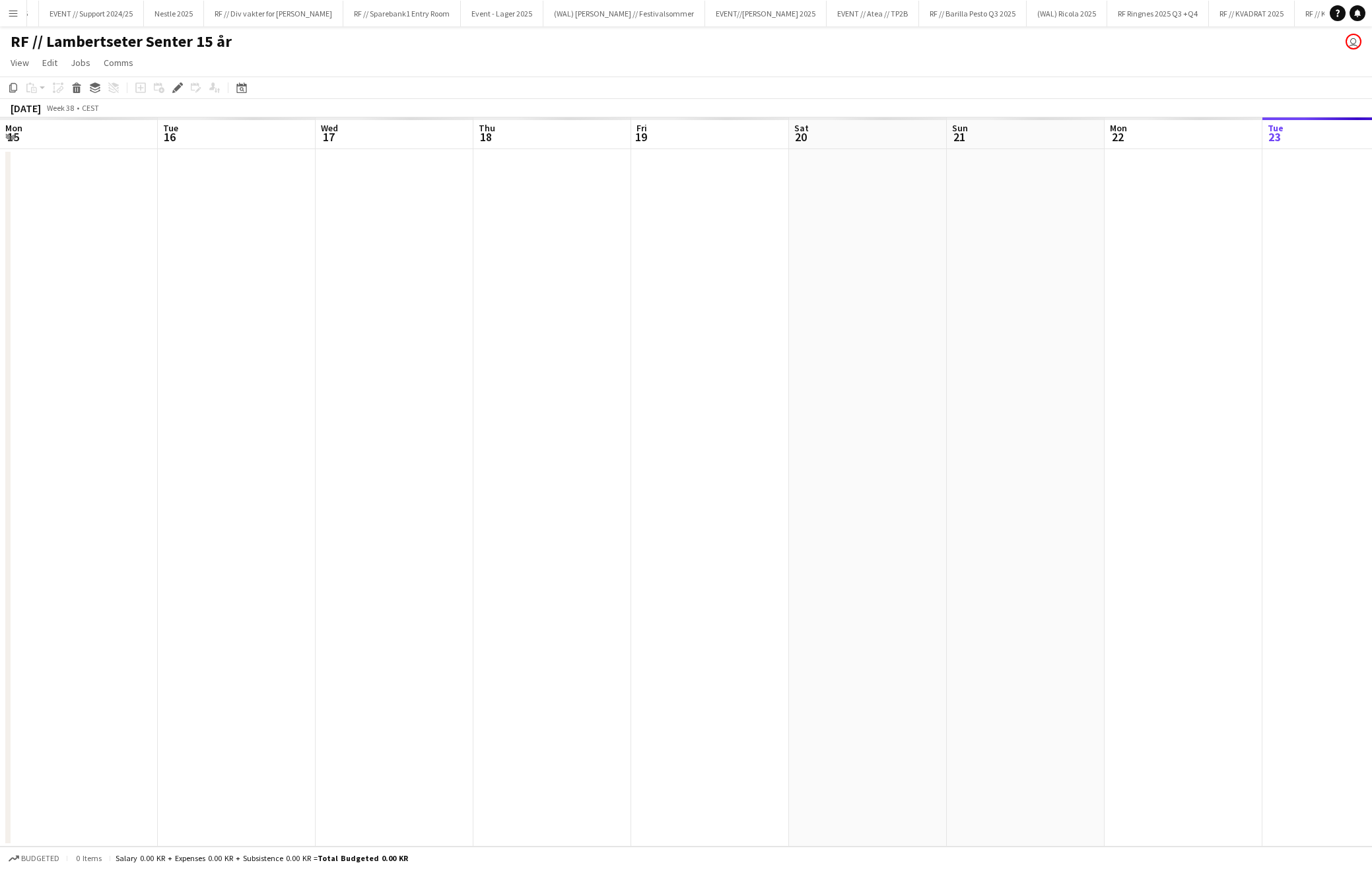
scroll to position [0, 454]
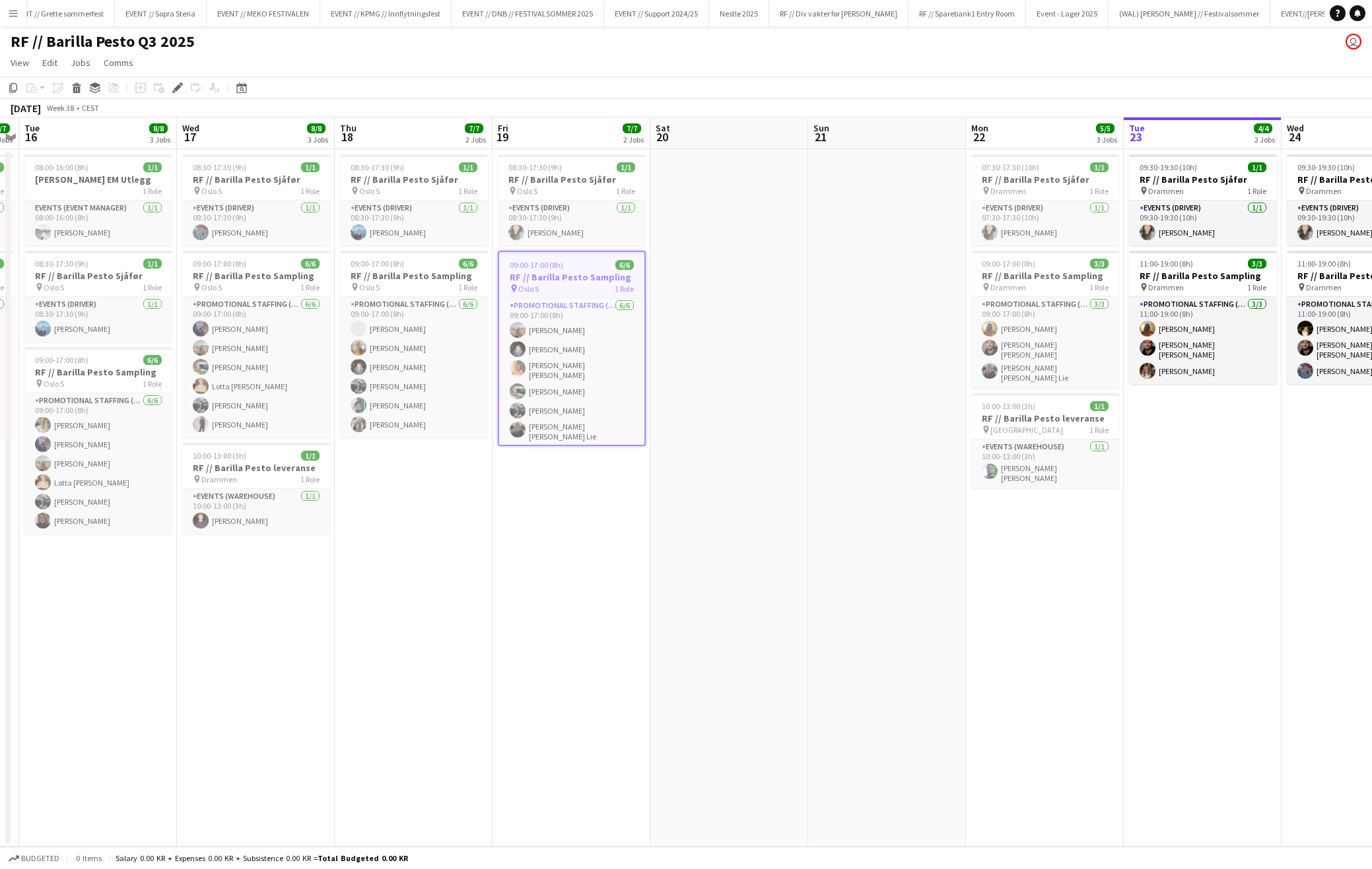
scroll to position [0, 7619]
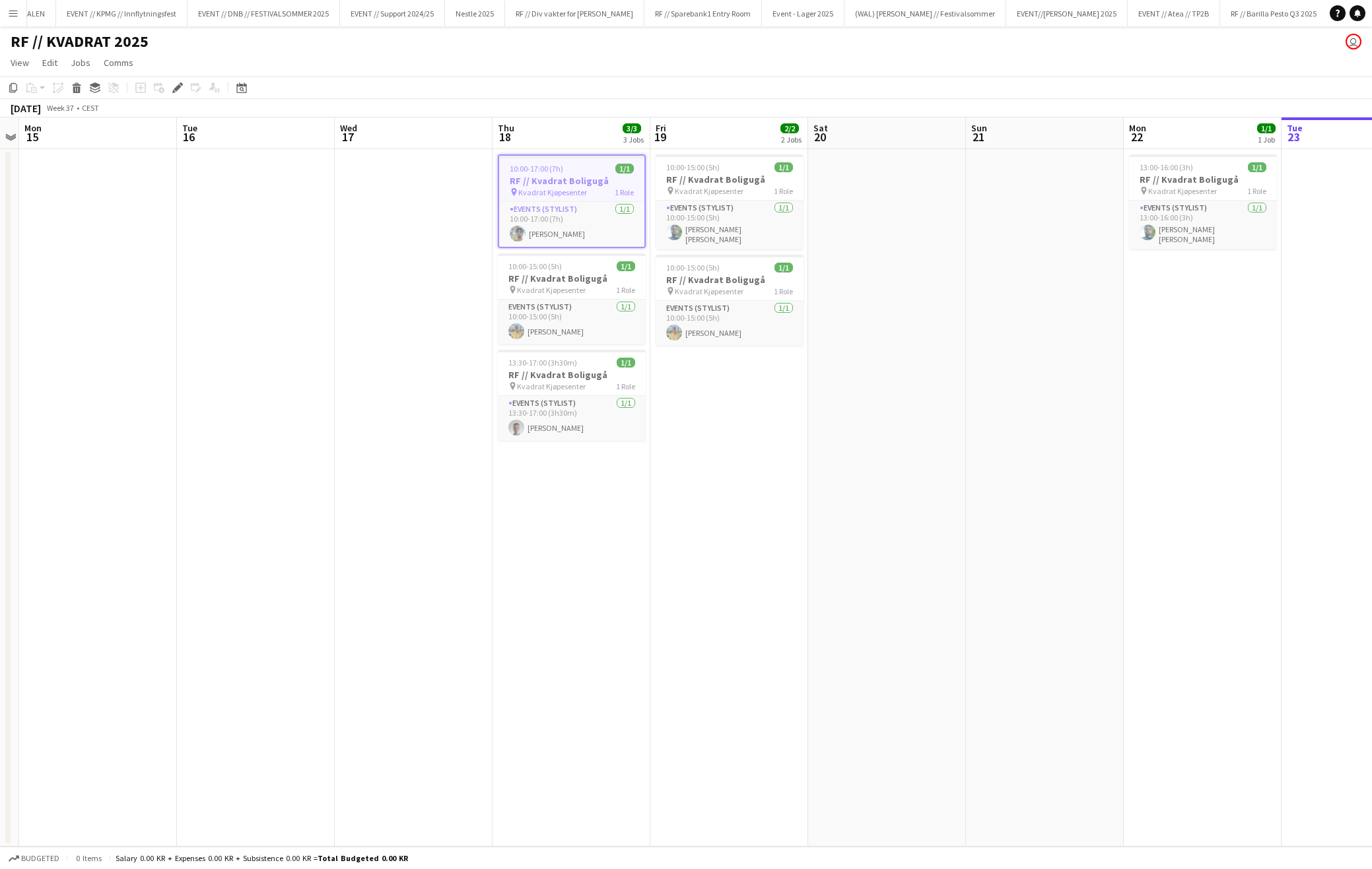
scroll to position [0, 7886]
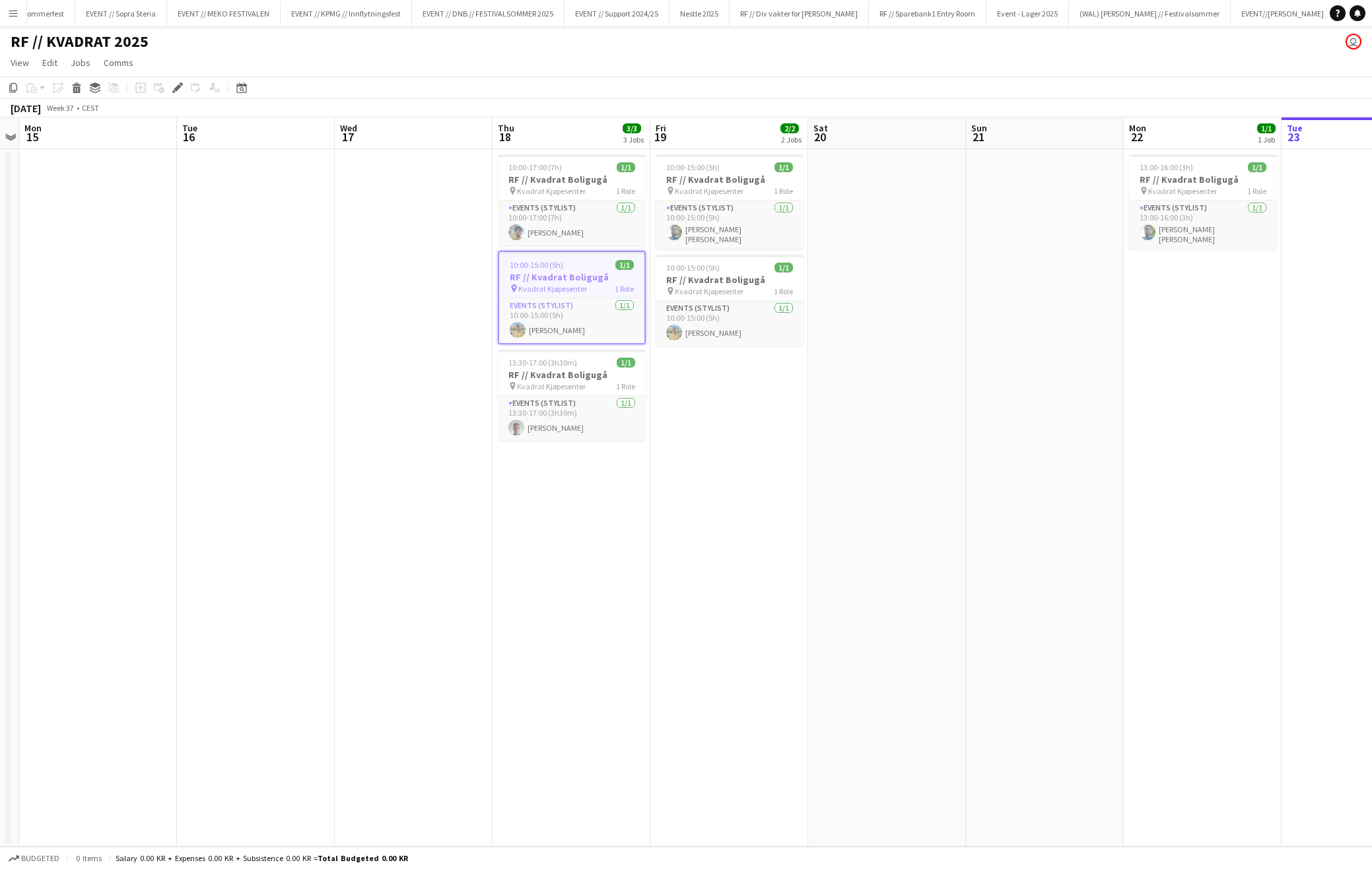
scroll to position [0, 7835]
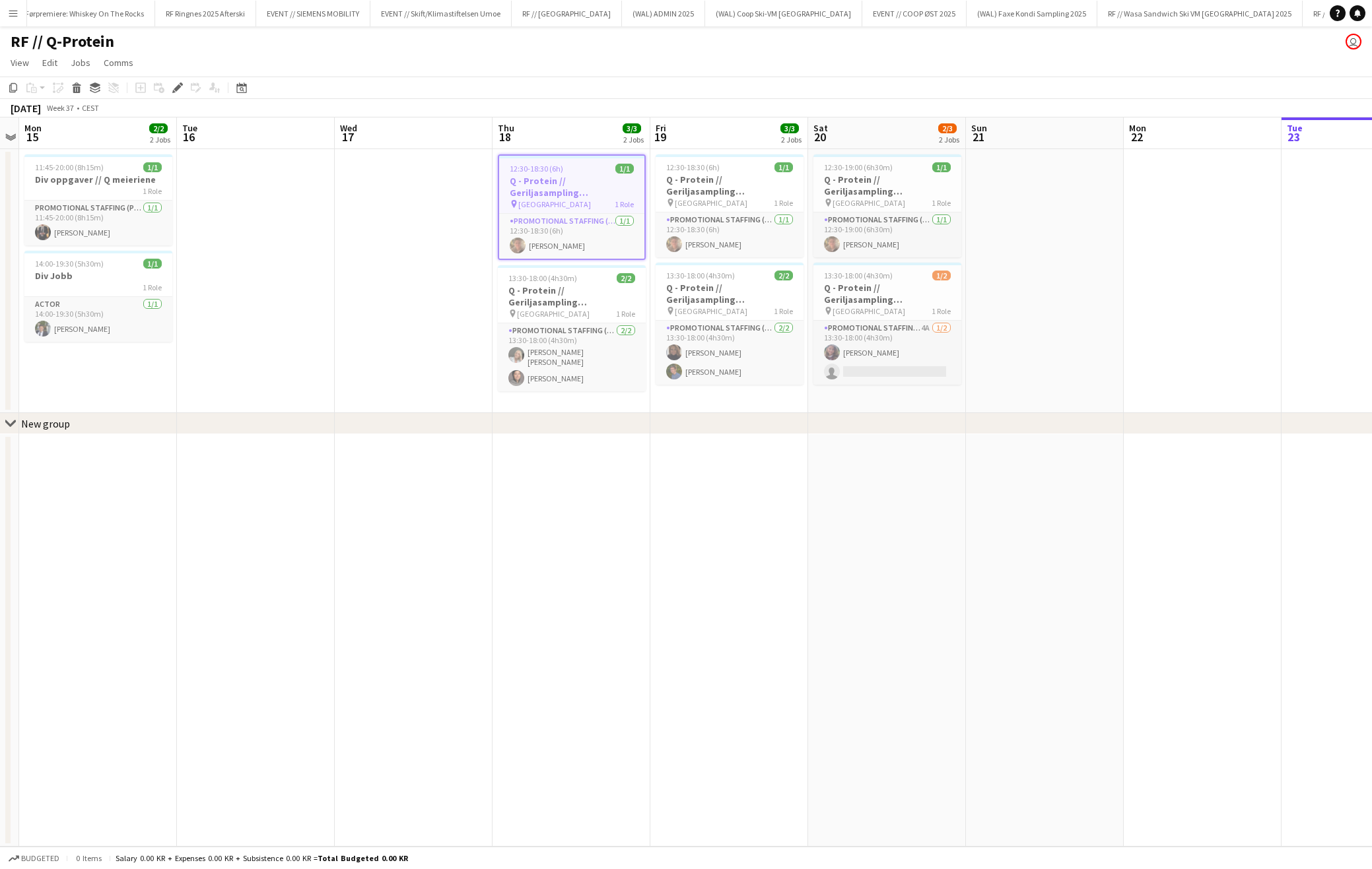
scroll to position [0, 3046]
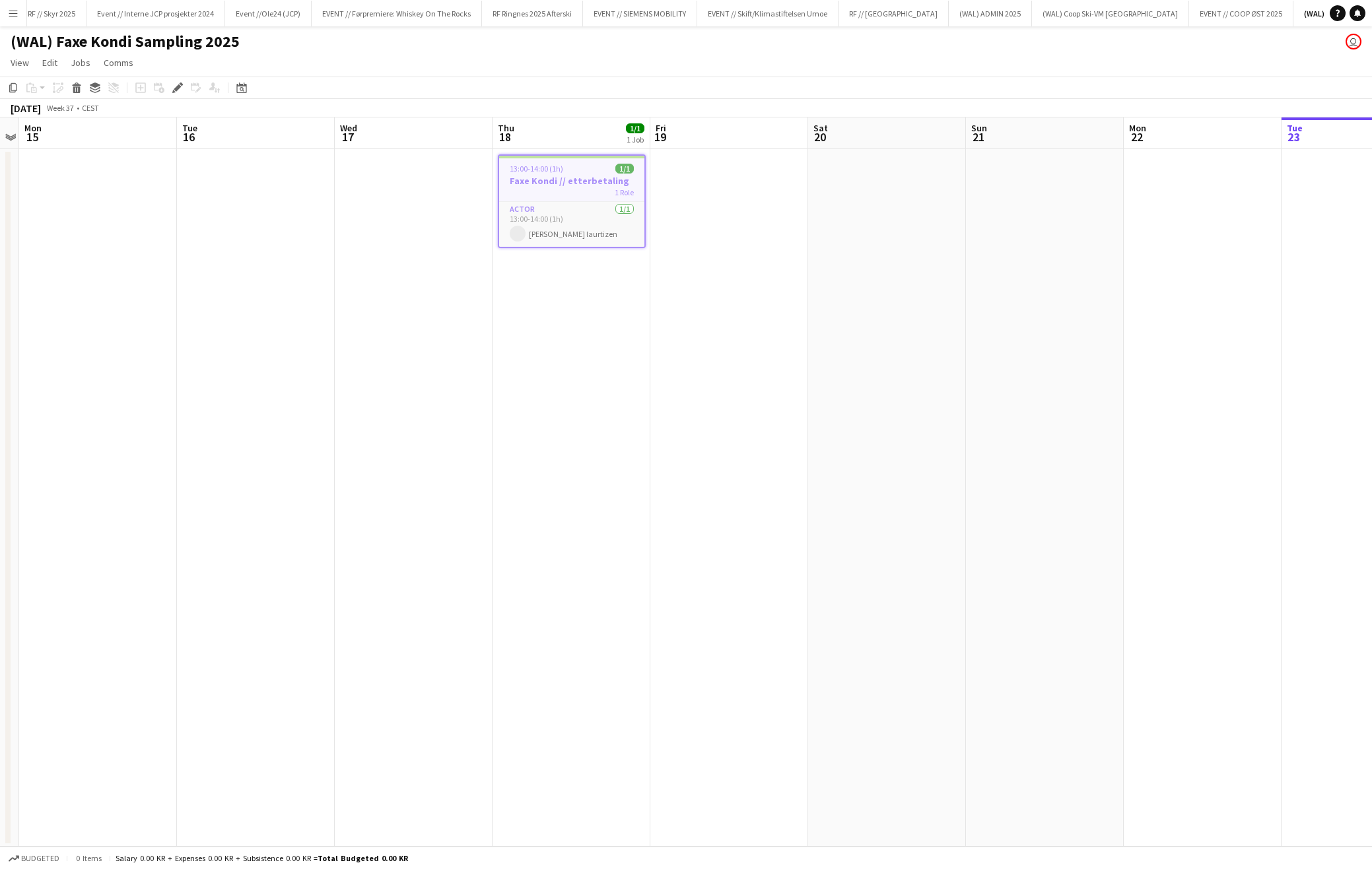
scroll to position [0, 2718]
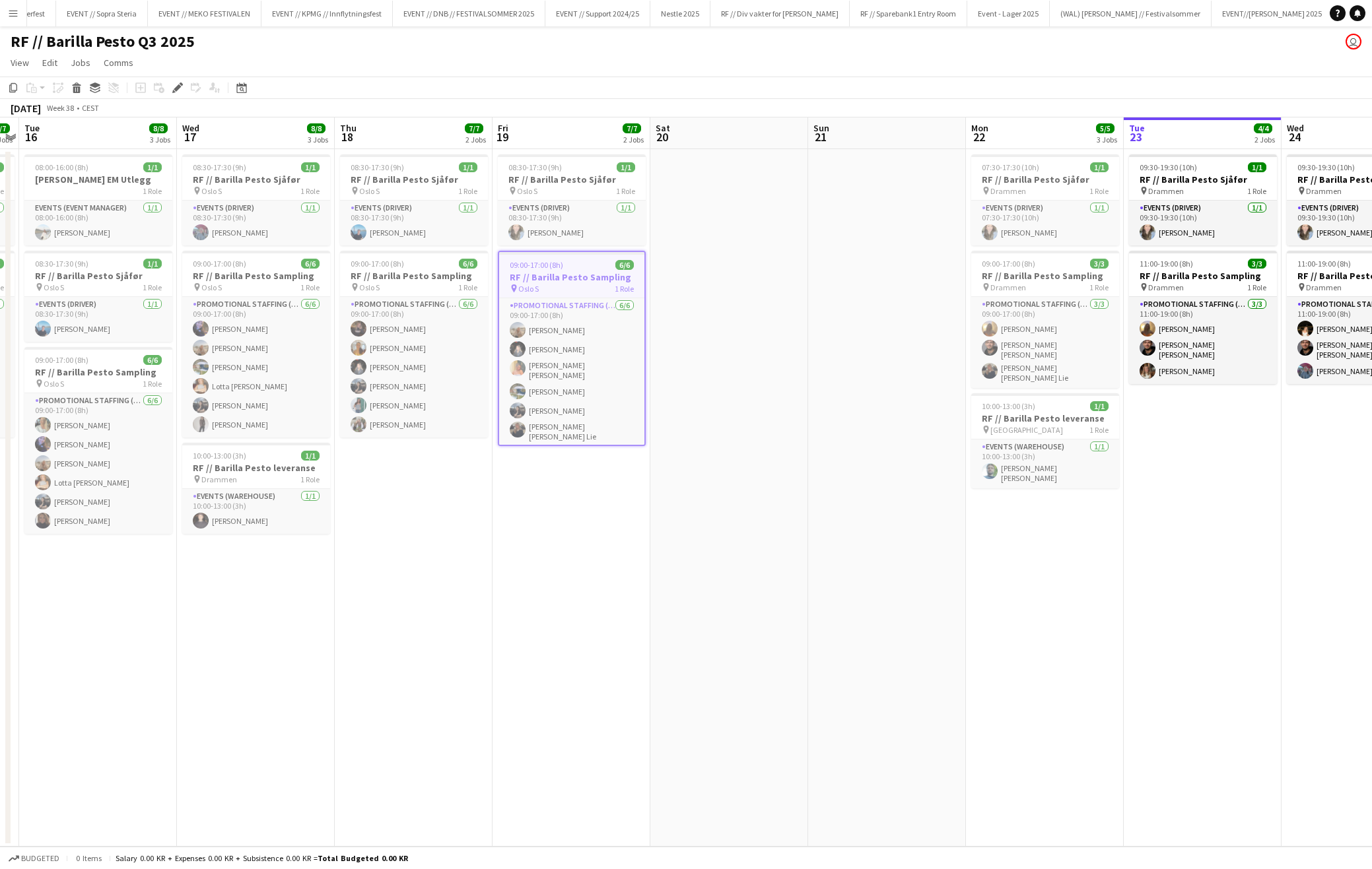
scroll to position [0, 7619]
